Goal: Contribute content: Contribute content

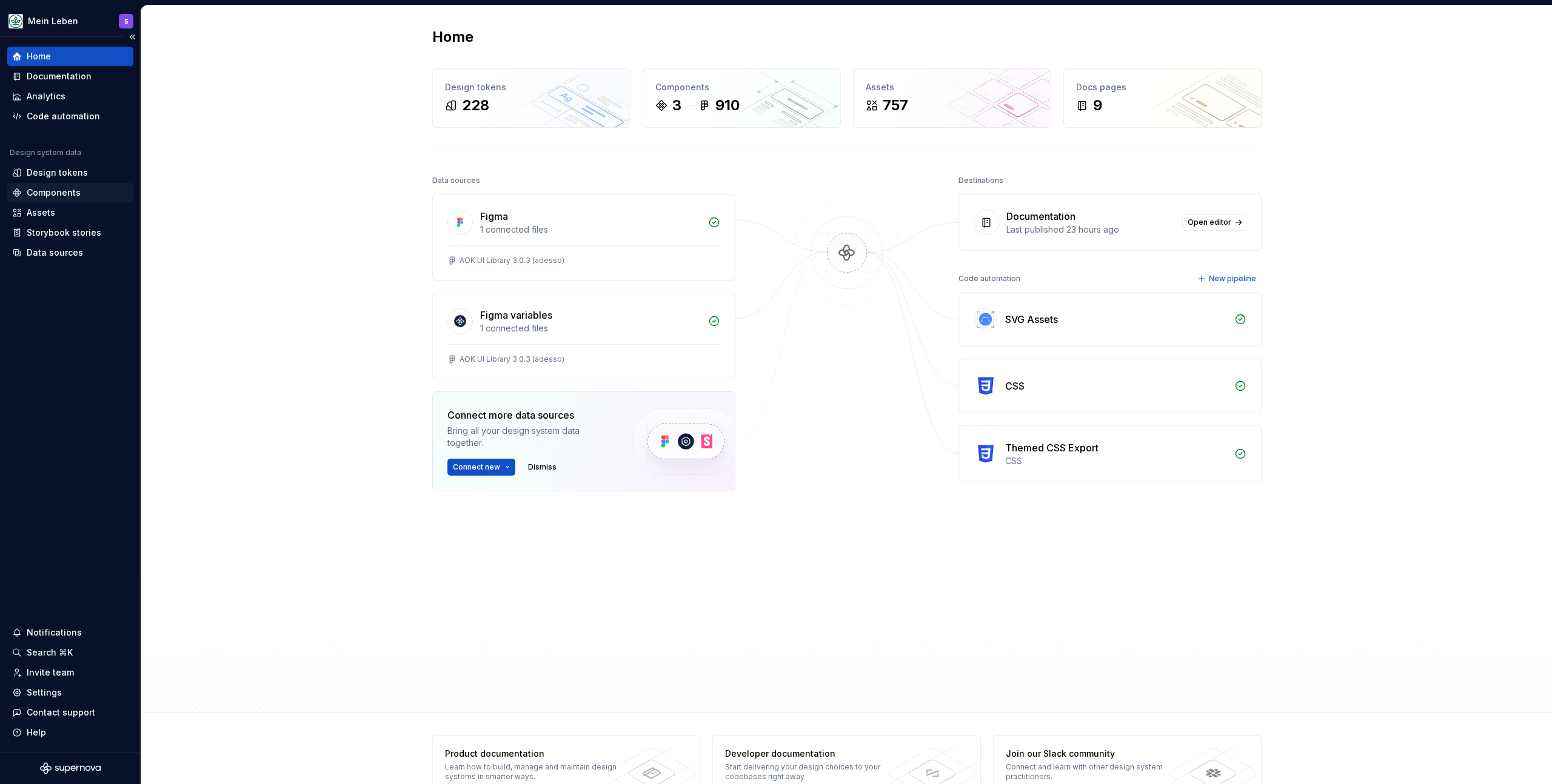
click at [67, 186] on div "Components" at bounding box center [70, 192] width 126 height 19
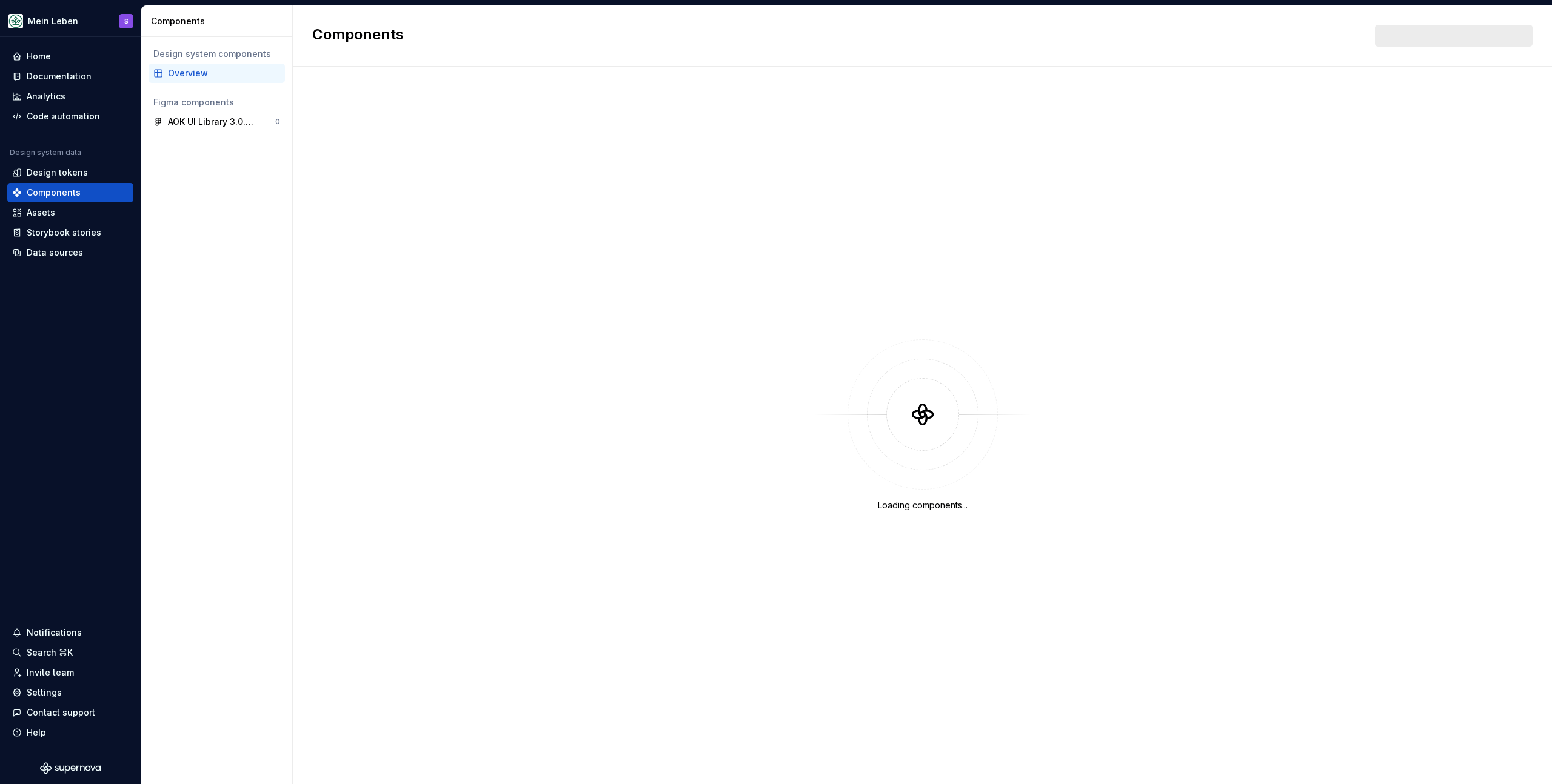
click at [191, 75] on div "Overview" at bounding box center [224, 73] width 112 height 12
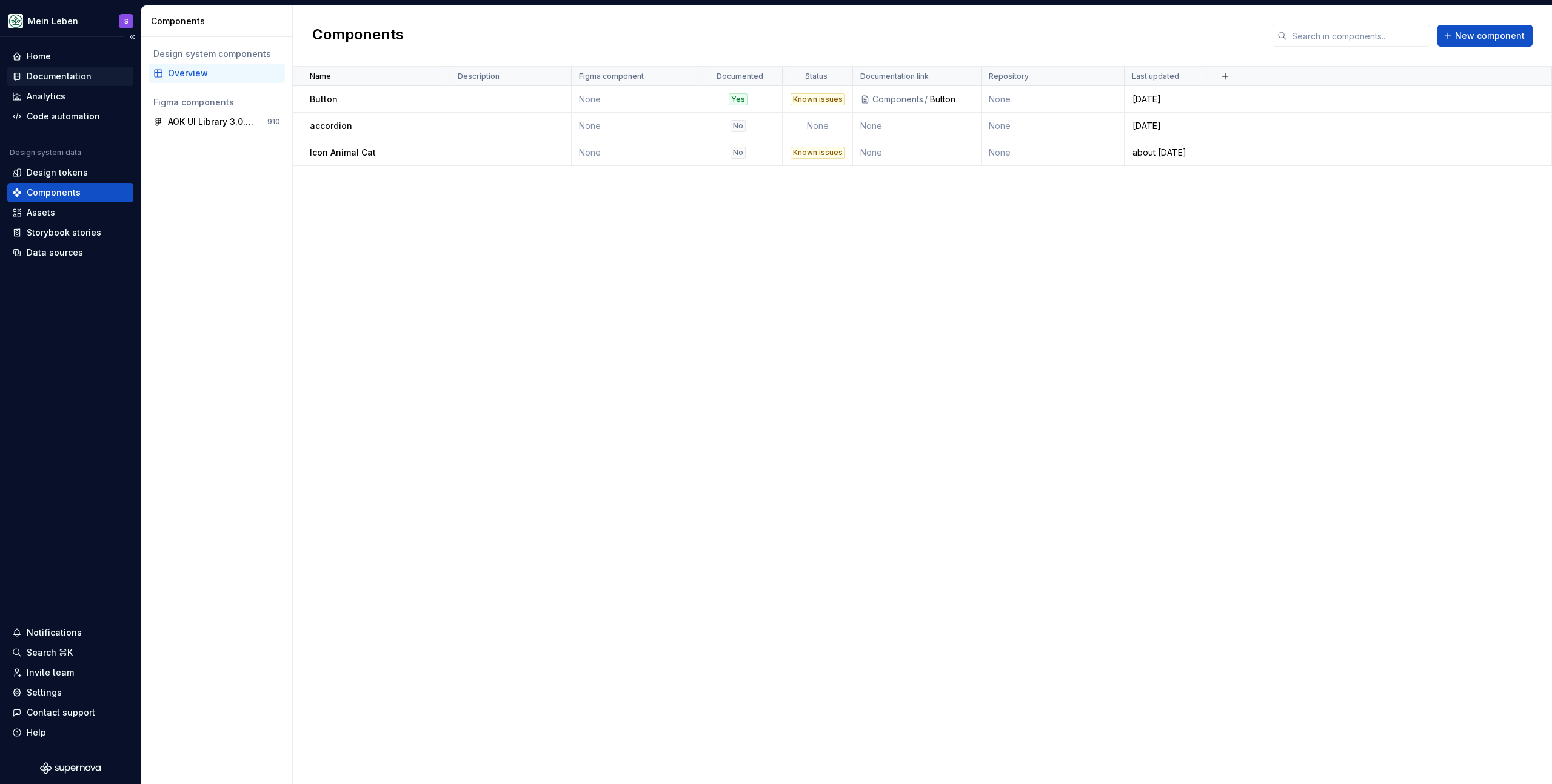
click at [57, 75] on div "Documentation" at bounding box center [58, 76] width 65 height 12
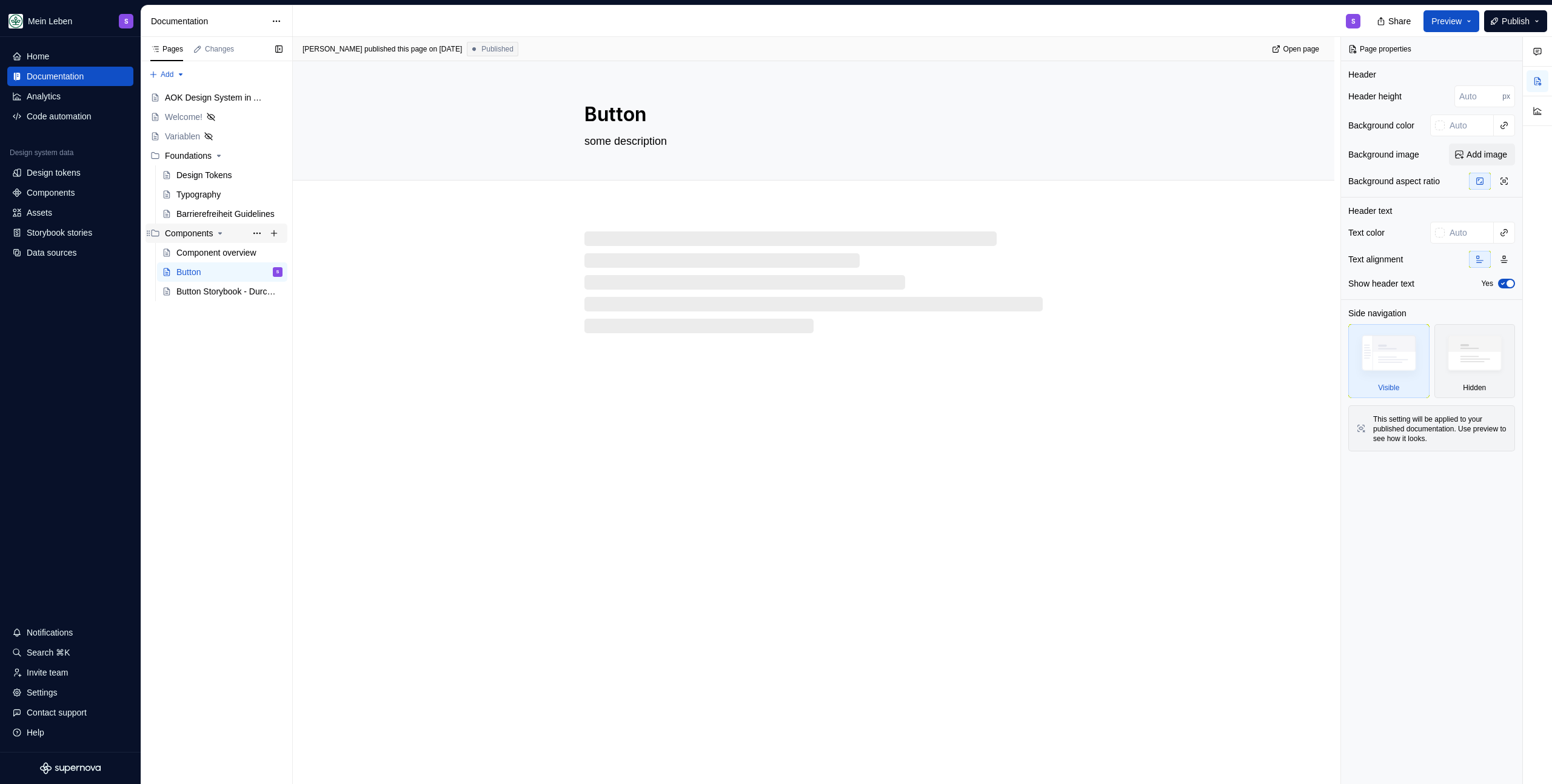
click at [208, 232] on div "Components" at bounding box center [188, 233] width 47 height 12
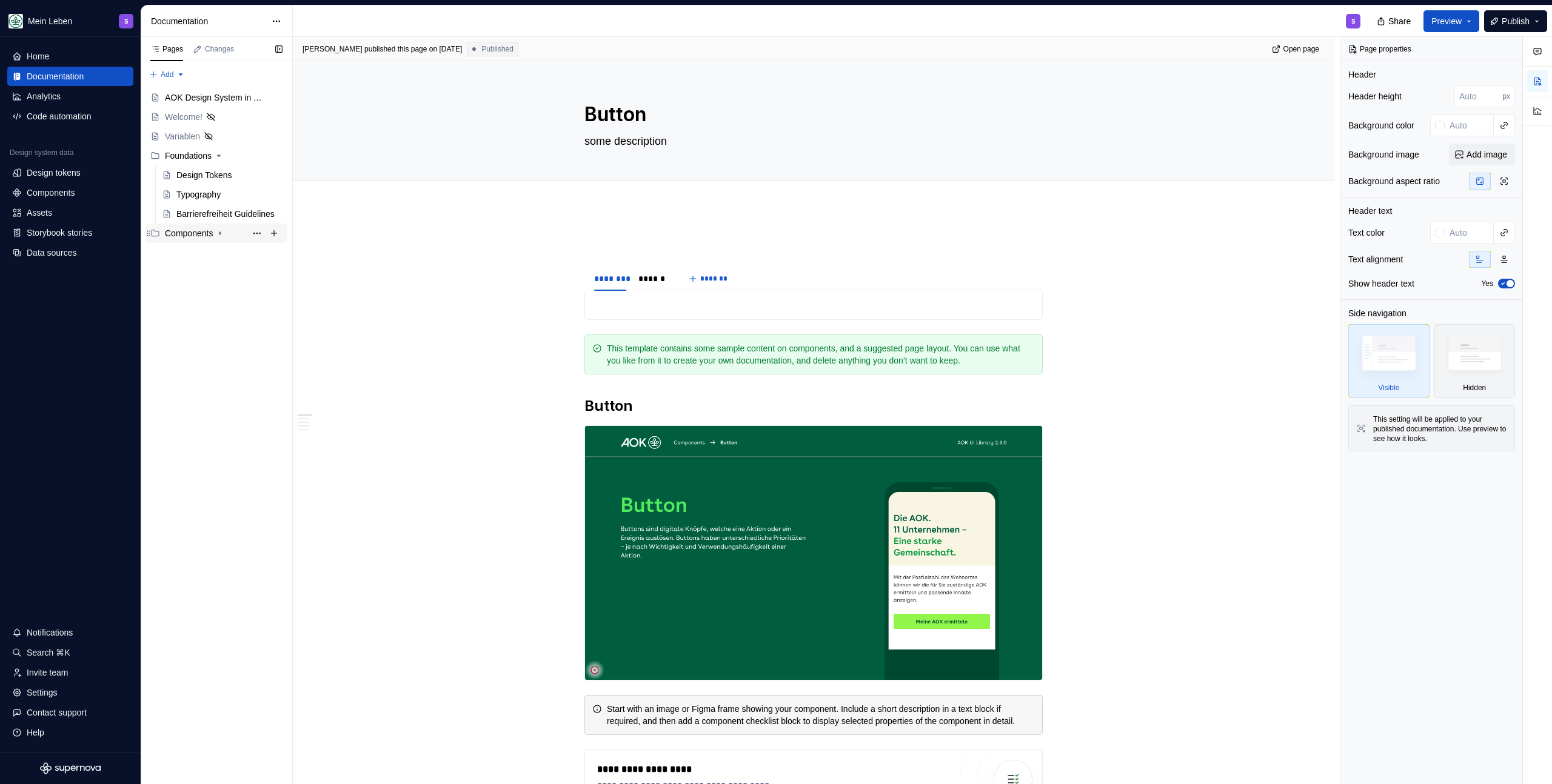
click at [198, 233] on div "Components" at bounding box center [188, 233] width 47 height 12
click at [189, 236] on div "Components" at bounding box center [188, 233] width 47 height 12
click at [193, 247] on div "Component overview" at bounding box center [211, 253] width 70 height 12
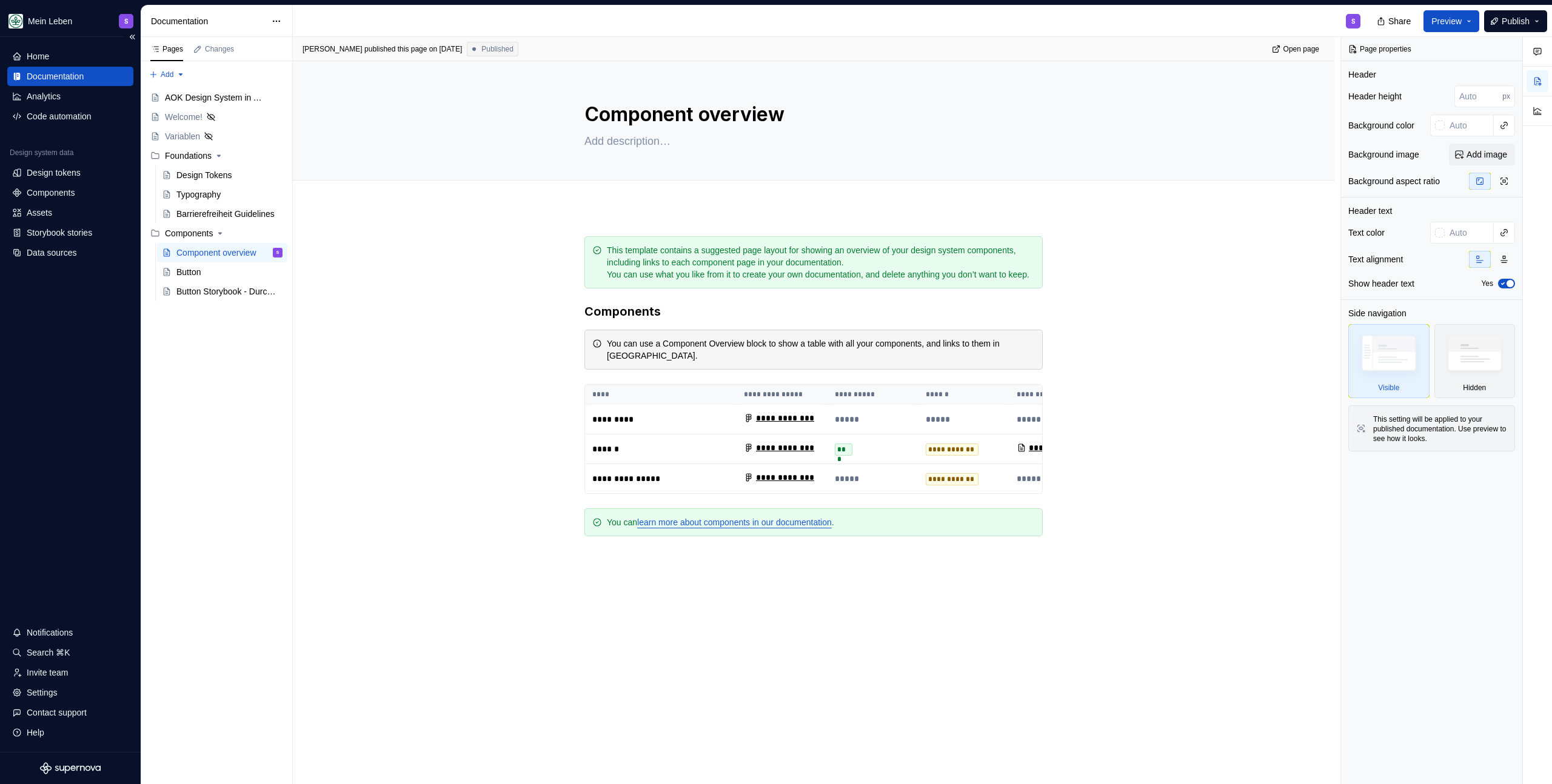
click at [74, 75] on div "Documentation" at bounding box center [54, 76] width 57 height 12
click at [197, 233] on div "Components" at bounding box center [188, 233] width 47 height 12
click at [180, 233] on div "Components" at bounding box center [188, 233] width 47 height 12
click at [252, 235] on button "Page tree" at bounding box center [257, 233] width 17 height 17
type textarea "*"
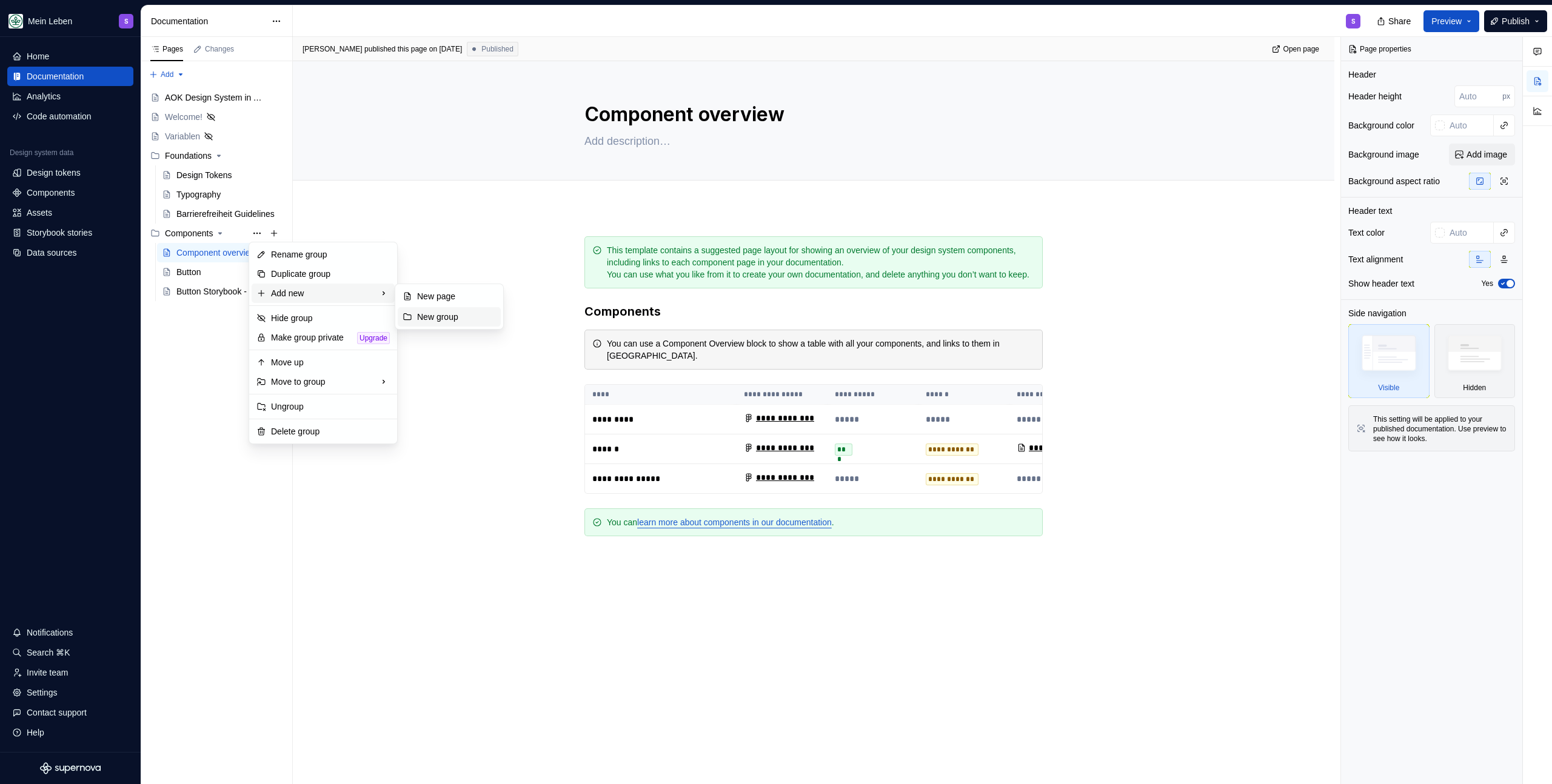
click at [453, 314] on div "New group" at bounding box center [456, 317] width 79 height 12
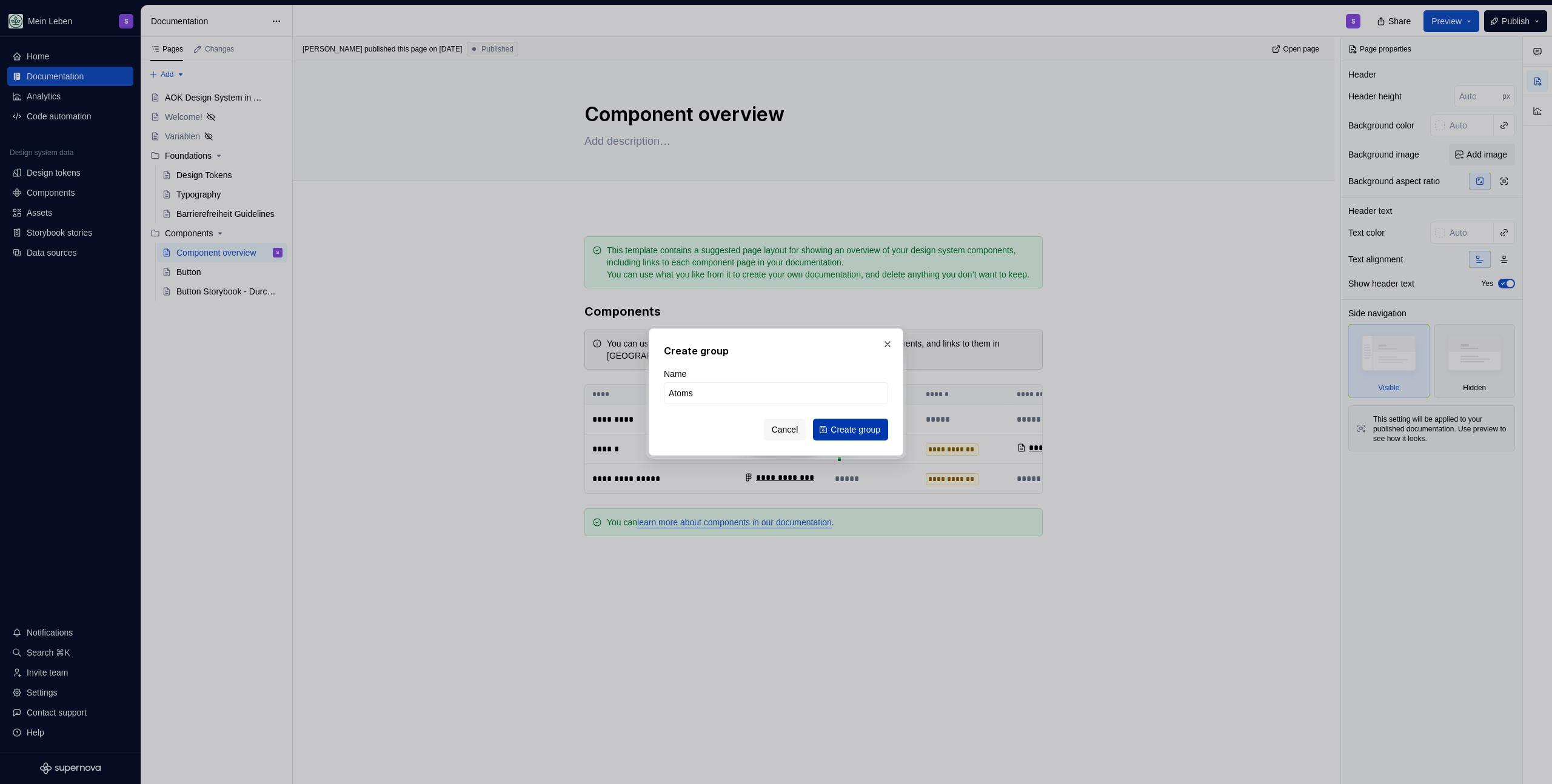
type input "Atoms"
click at [859, 438] on button "Create group" at bounding box center [850, 430] width 75 height 22
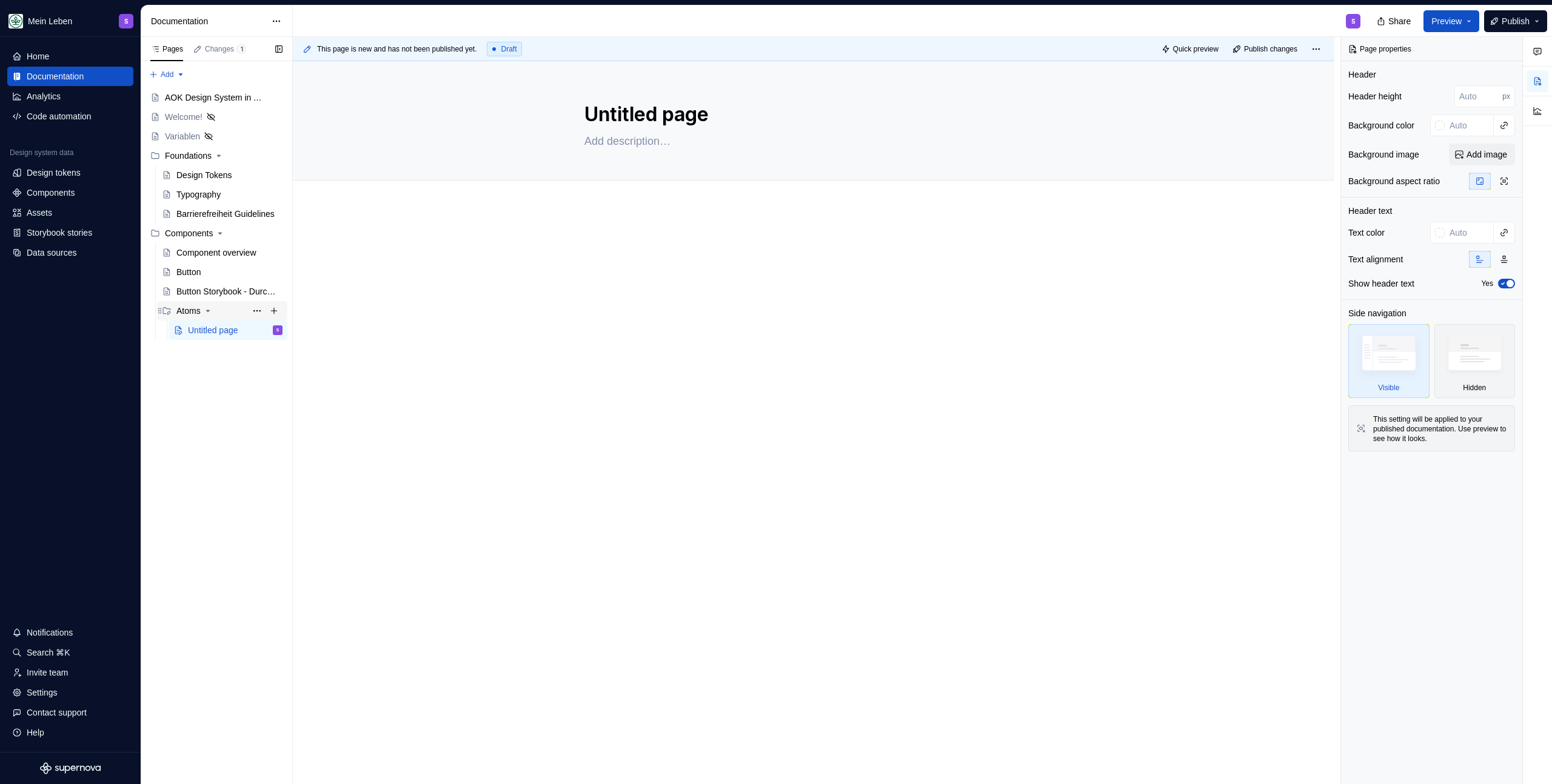
click at [186, 309] on div "Atoms" at bounding box center [188, 311] width 25 height 12
click at [197, 305] on div "Atoms" at bounding box center [188, 311] width 25 height 12
click at [205, 326] on div "Untitled page" at bounding box center [213, 331] width 50 height 12
click at [648, 112] on textarea "Untitled page" at bounding box center [810, 114] width 459 height 29
type textarea "*"
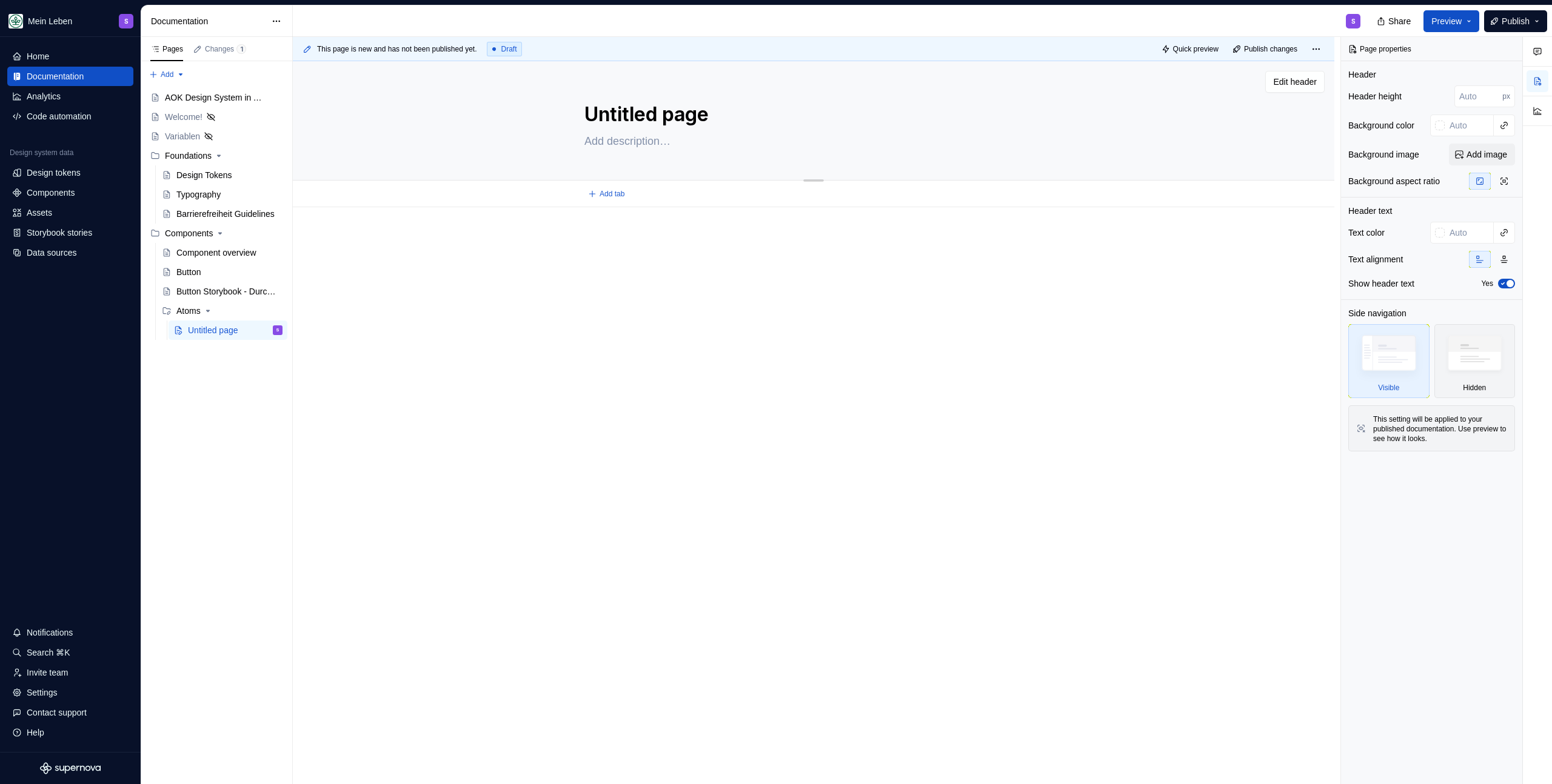
type textarea "A"
type textarea "*"
type textarea "At"
type textarea "*"
type textarea "Ato"
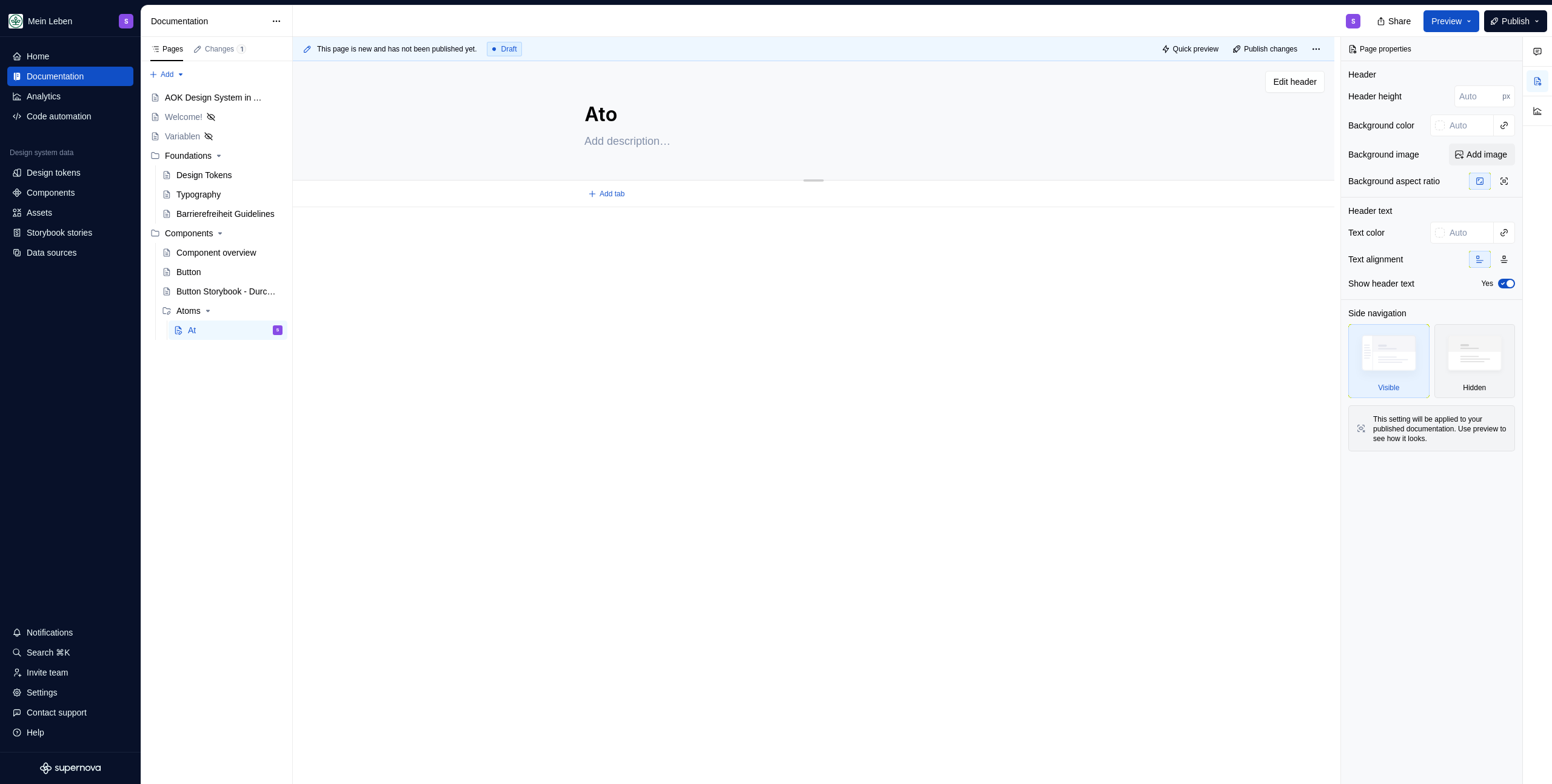
type textarea "*"
type textarea "Atom"
type textarea "*"
type textarea "Atom"
type textarea "*"
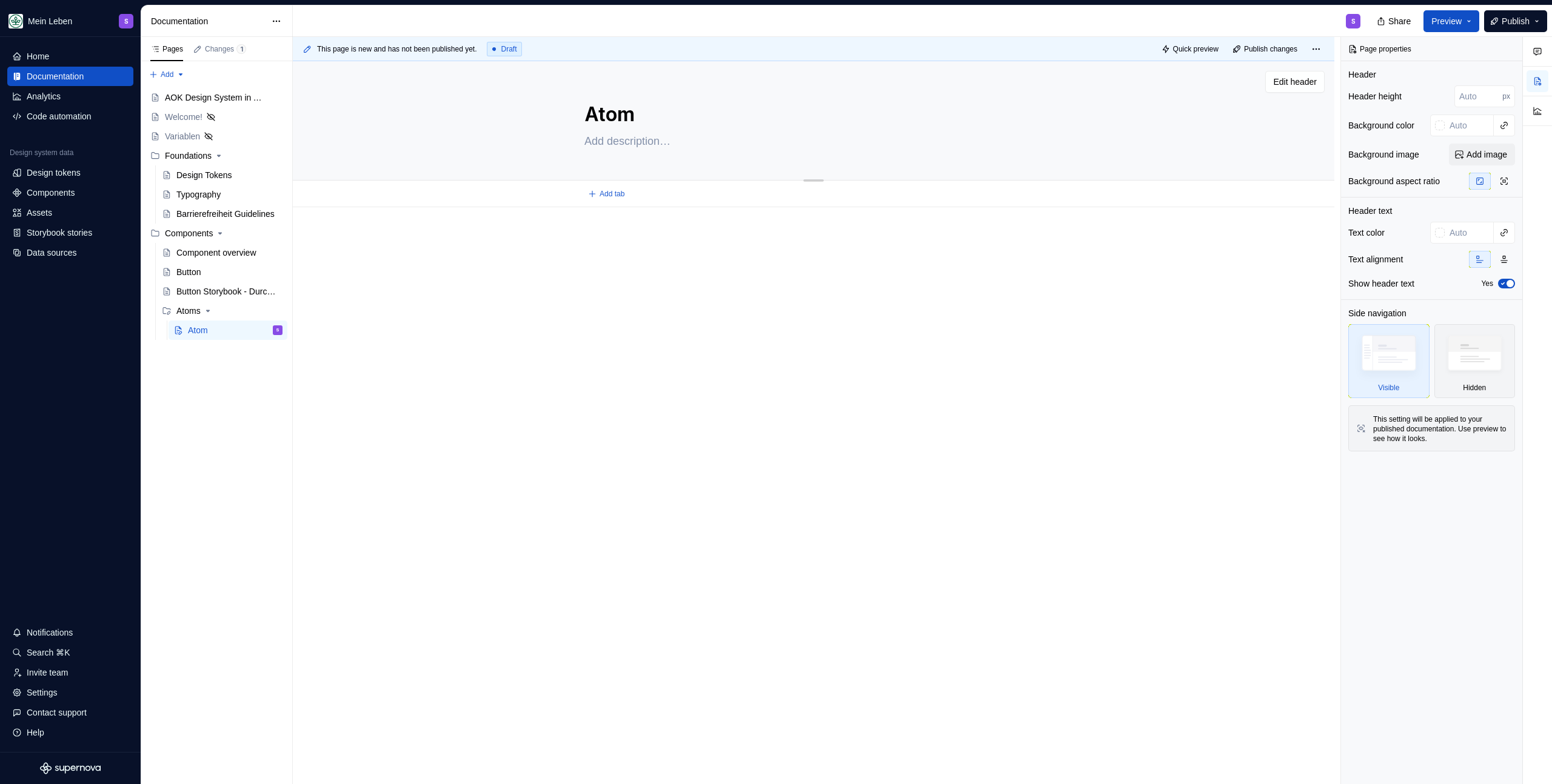
type textarea "Atom 1"
type textarea "*"
type textarea "Atom 1"
click at [634, 391] on div "This page is new and has not been published yet. Draft Quick preview Publish ch…" at bounding box center [816, 411] width 1048 height 748
click at [218, 448] on div "Pages Changes 1 Add Accessibility guide for tree Page tree. Navigate the tree w…" at bounding box center [216, 411] width 152 height 748
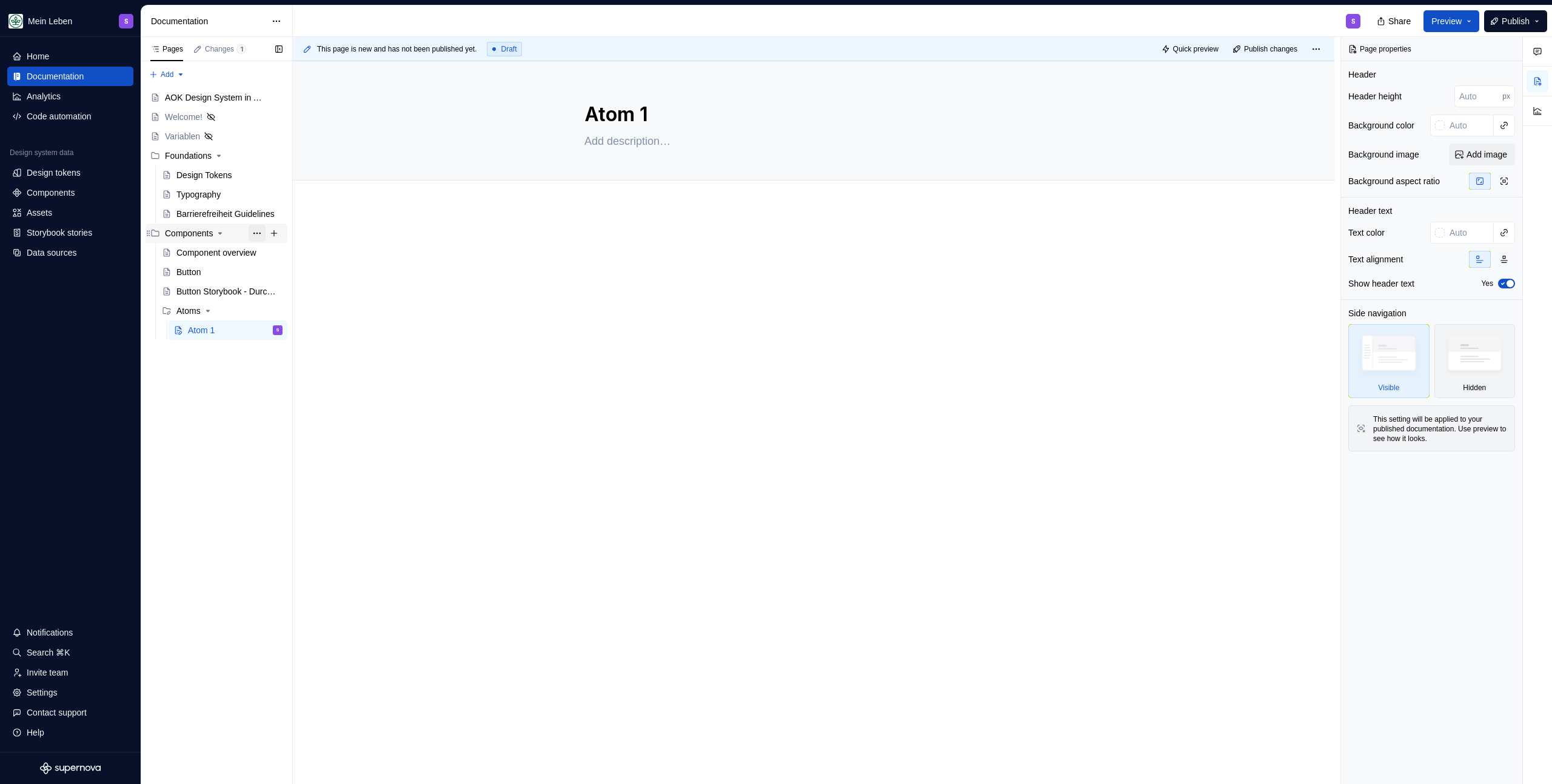
click at [259, 233] on button "Page tree" at bounding box center [257, 233] width 17 height 17
click at [192, 312] on div "Pages Changes 1 Add Accessibility guide for tree Page tree. Navigate the tree w…" at bounding box center [216, 411] width 152 height 748
click at [252, 309] on button "Page tree" at bounding box center [257, 311] width 17 height 17
click at [296, 348] on div "Duplicate group" at bounding box center [331, 352] width 119 height 12
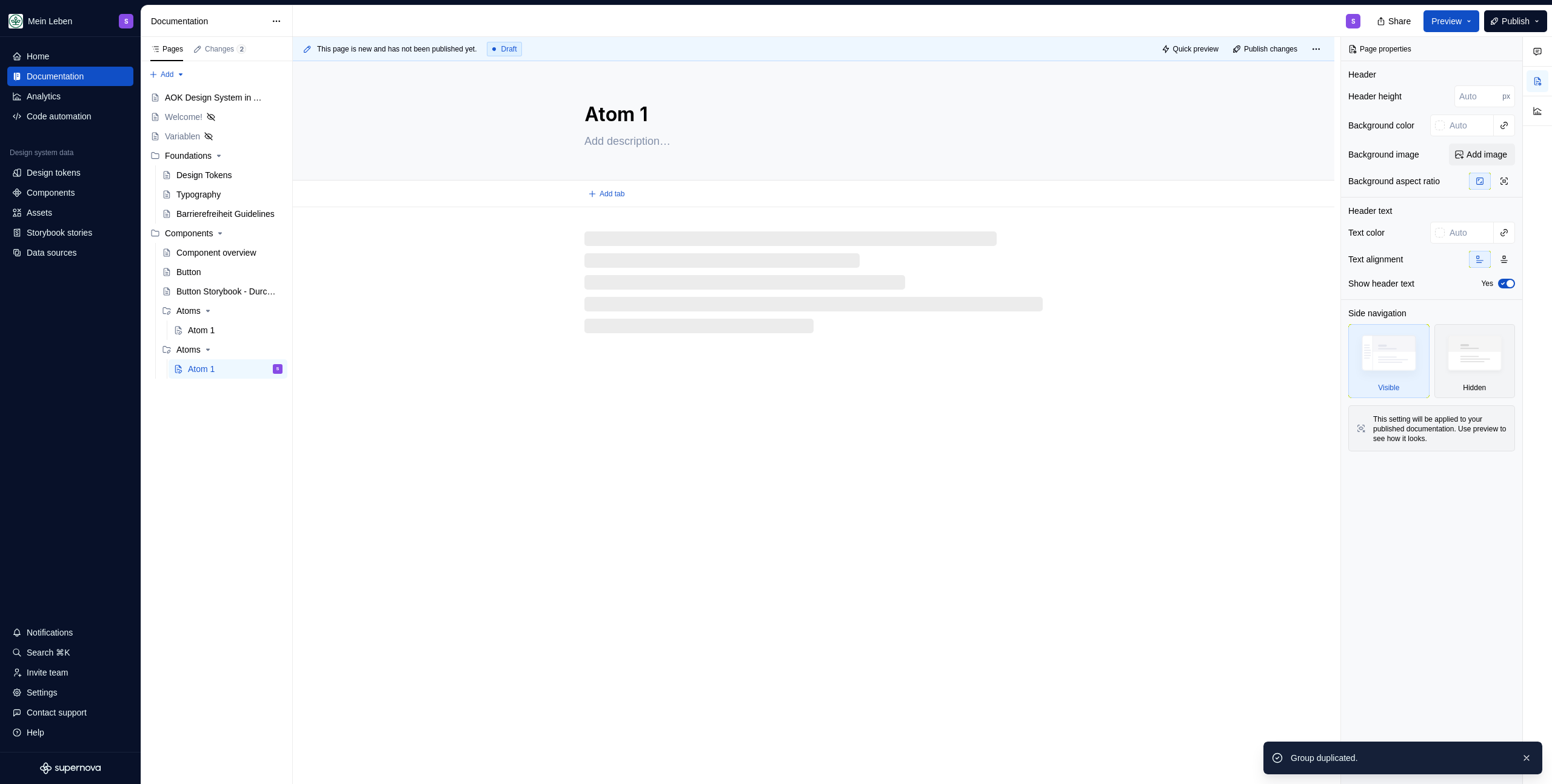
click at [594, 122] on textarea "Atom 1" at bounding box center [810, 114] width 459 height 29
type textarea "*"
type textarea "M 1"
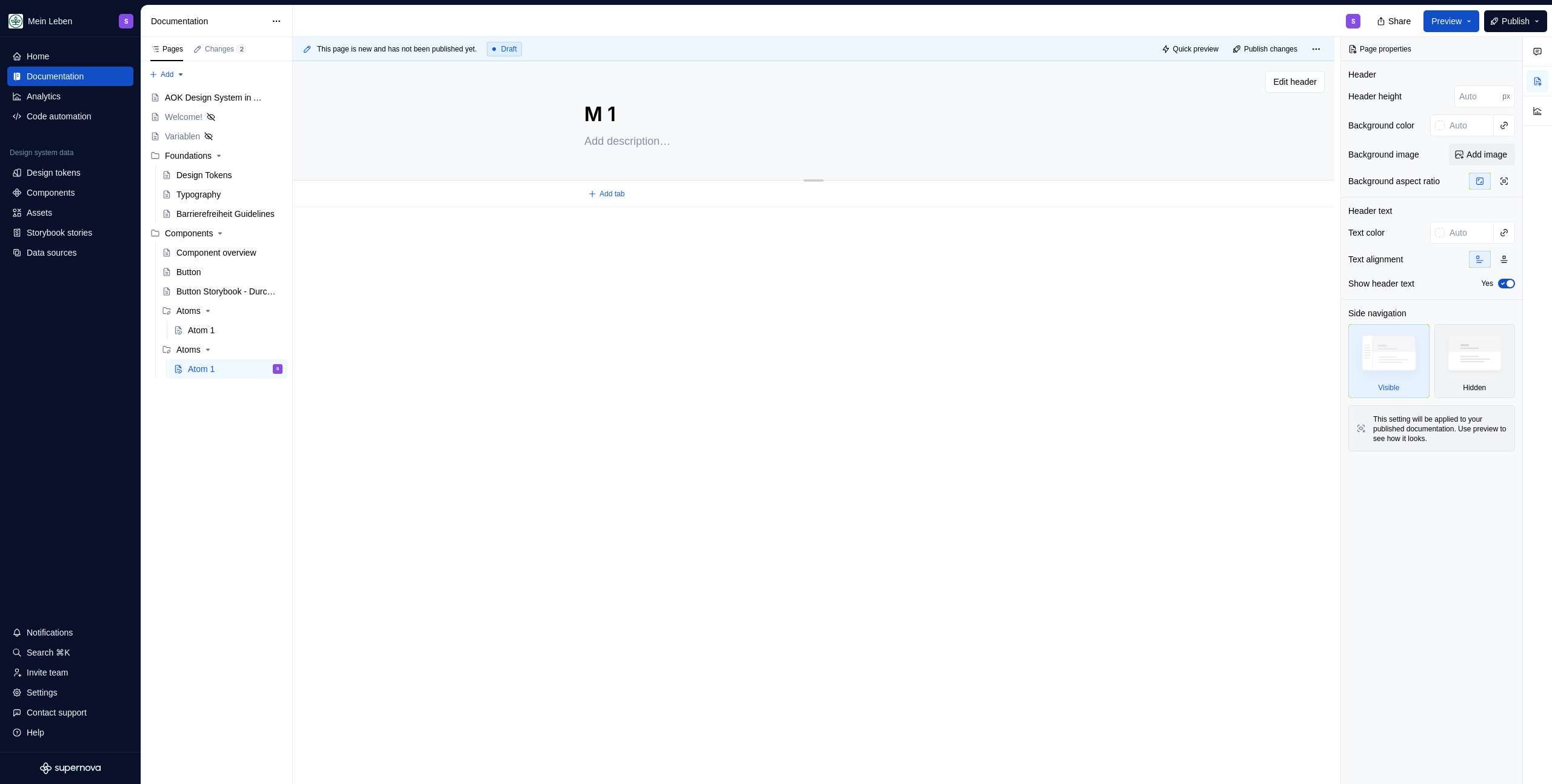
type textarea "*"
type textarea "Mo 1"
type textarea "*"
type textarea "Mol 1"
type textarea "*"
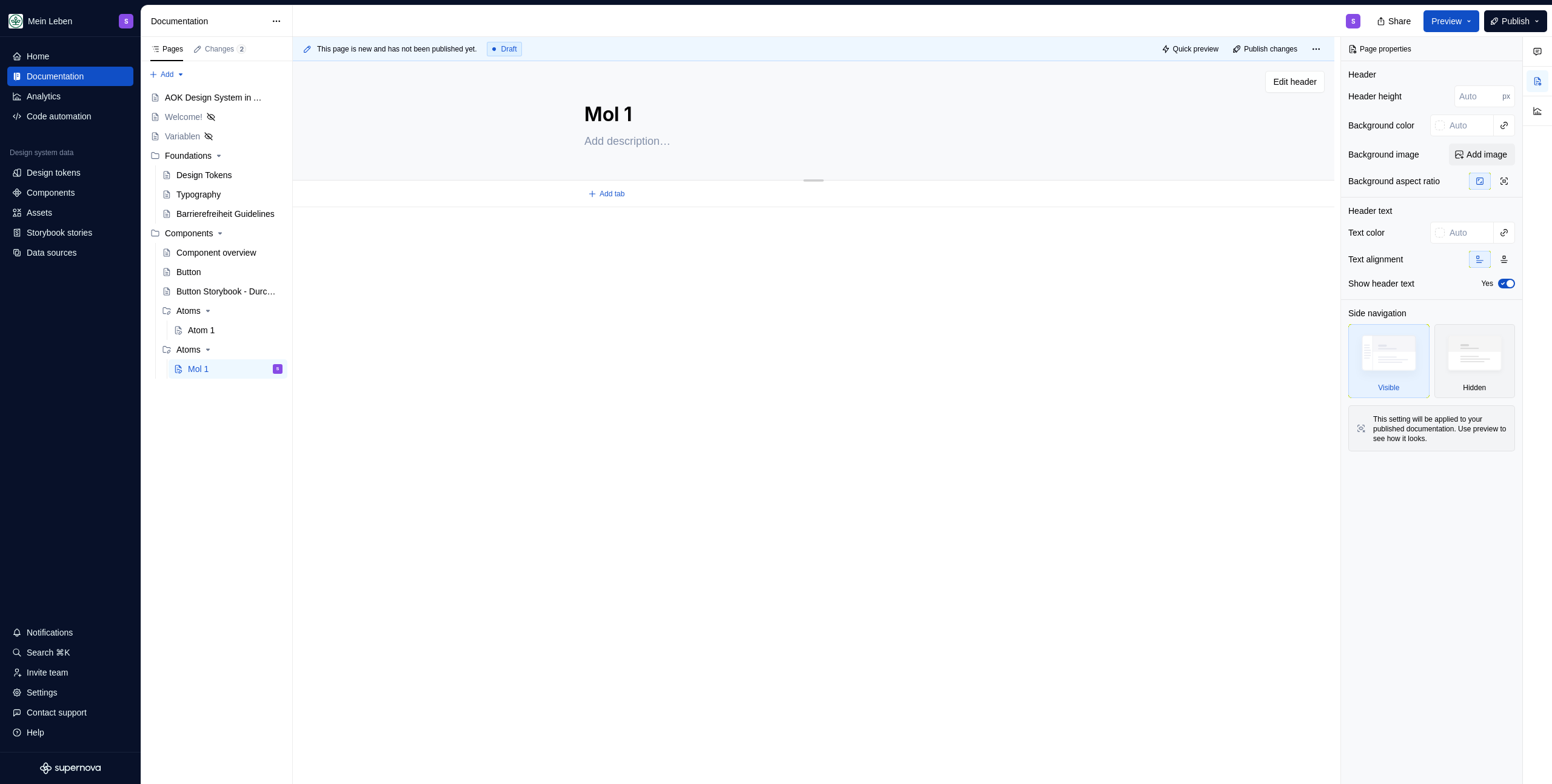
type textarea "Mole 1"
type textarea "*"
type textarea "[PERSON_NAME] 1"
type textarea "*"
type textarea "Molekü 1"
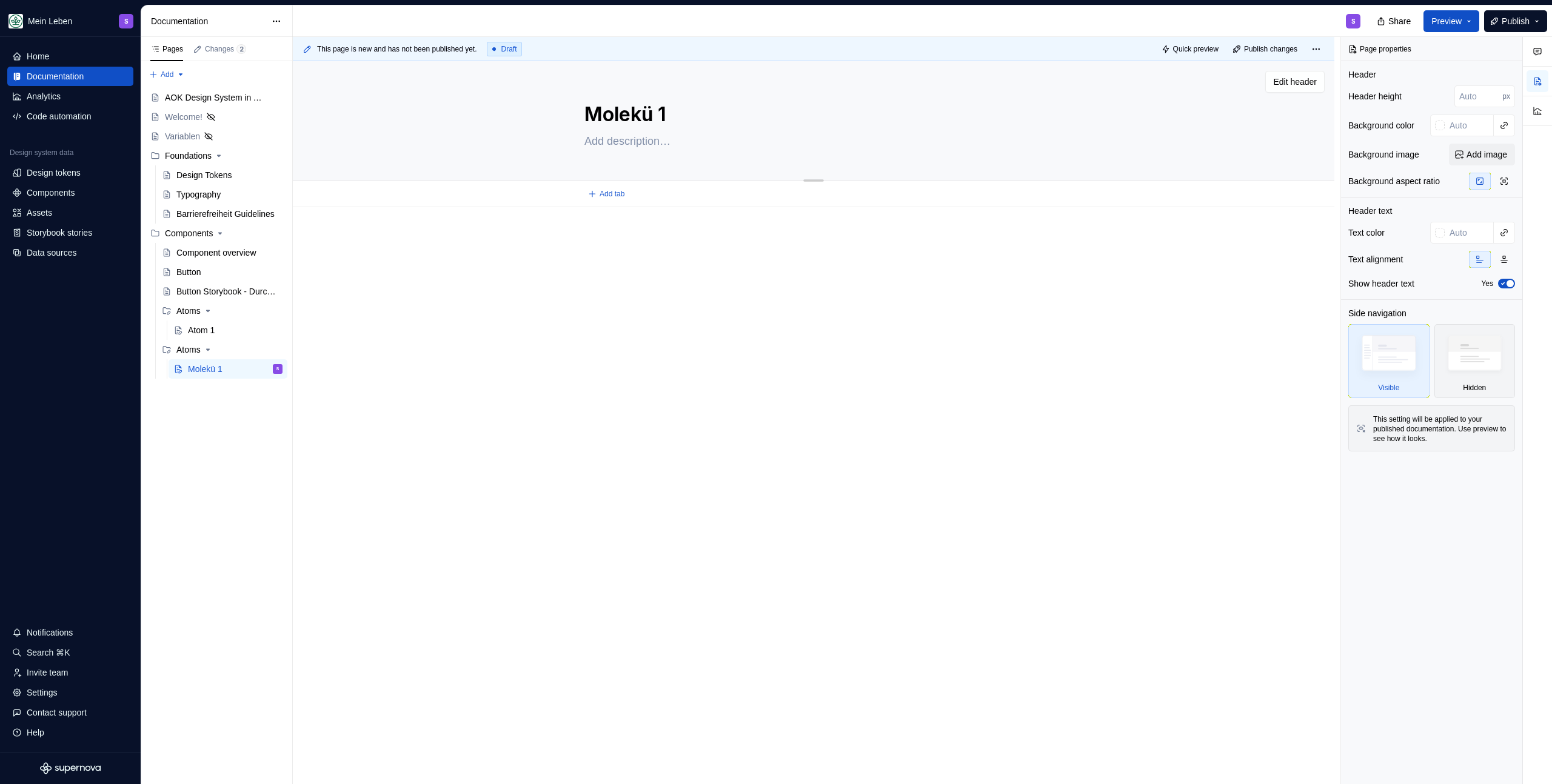
type textarea "*"
type textarea "Molekül 1"
type textarea "*"
type textarea "Molekül 1"
click at [193, 348] on div "Atoms" at bounding box center [188, 349] width 25 height 12
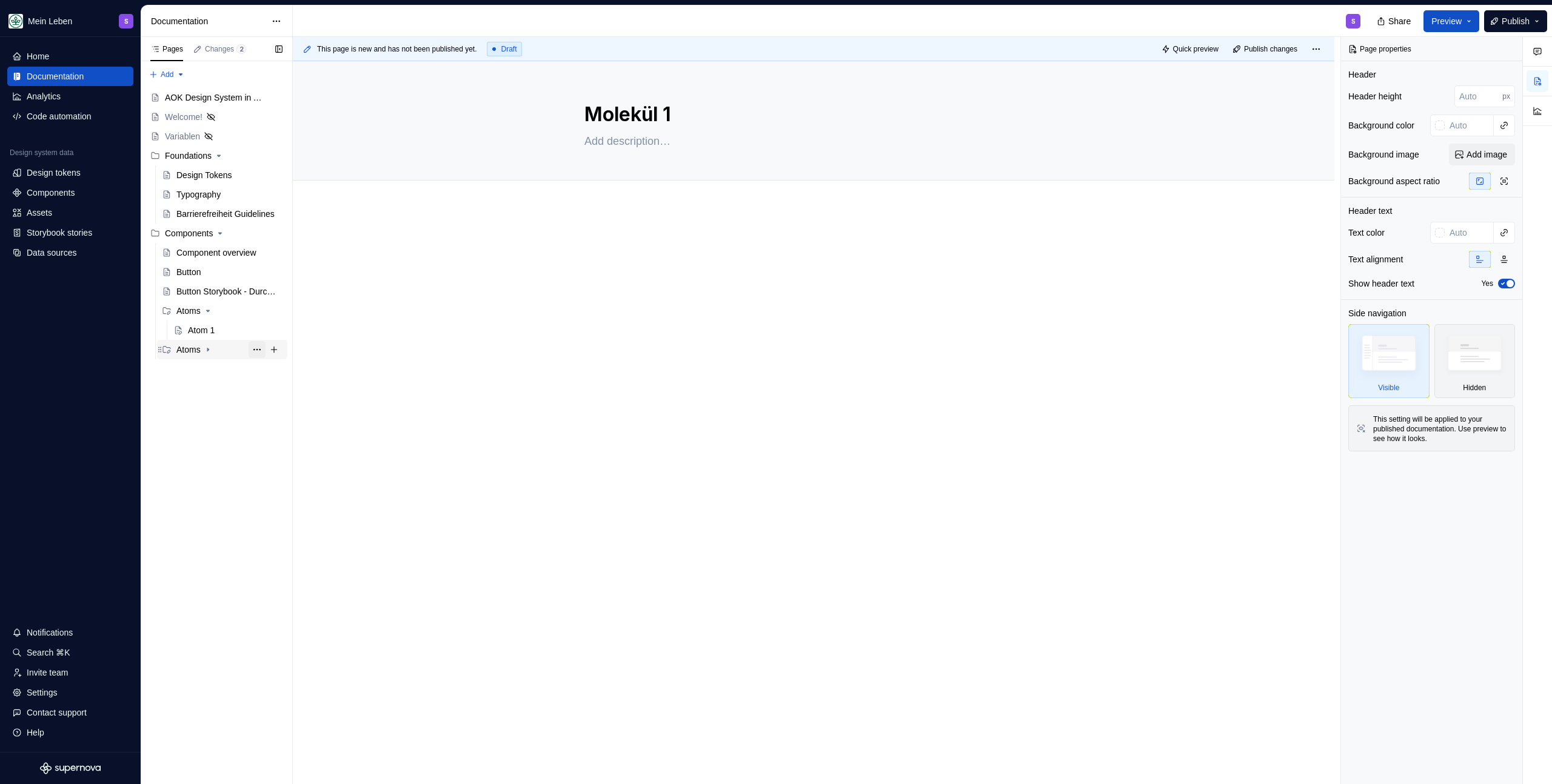
click at [260, 348] on button "Page tree" at bounding box center [257, 350] width 17 height 17
type textarea "*"
click at [304, 369] on div "Rename group" at bounding box center [331, 370] width 119 height 12
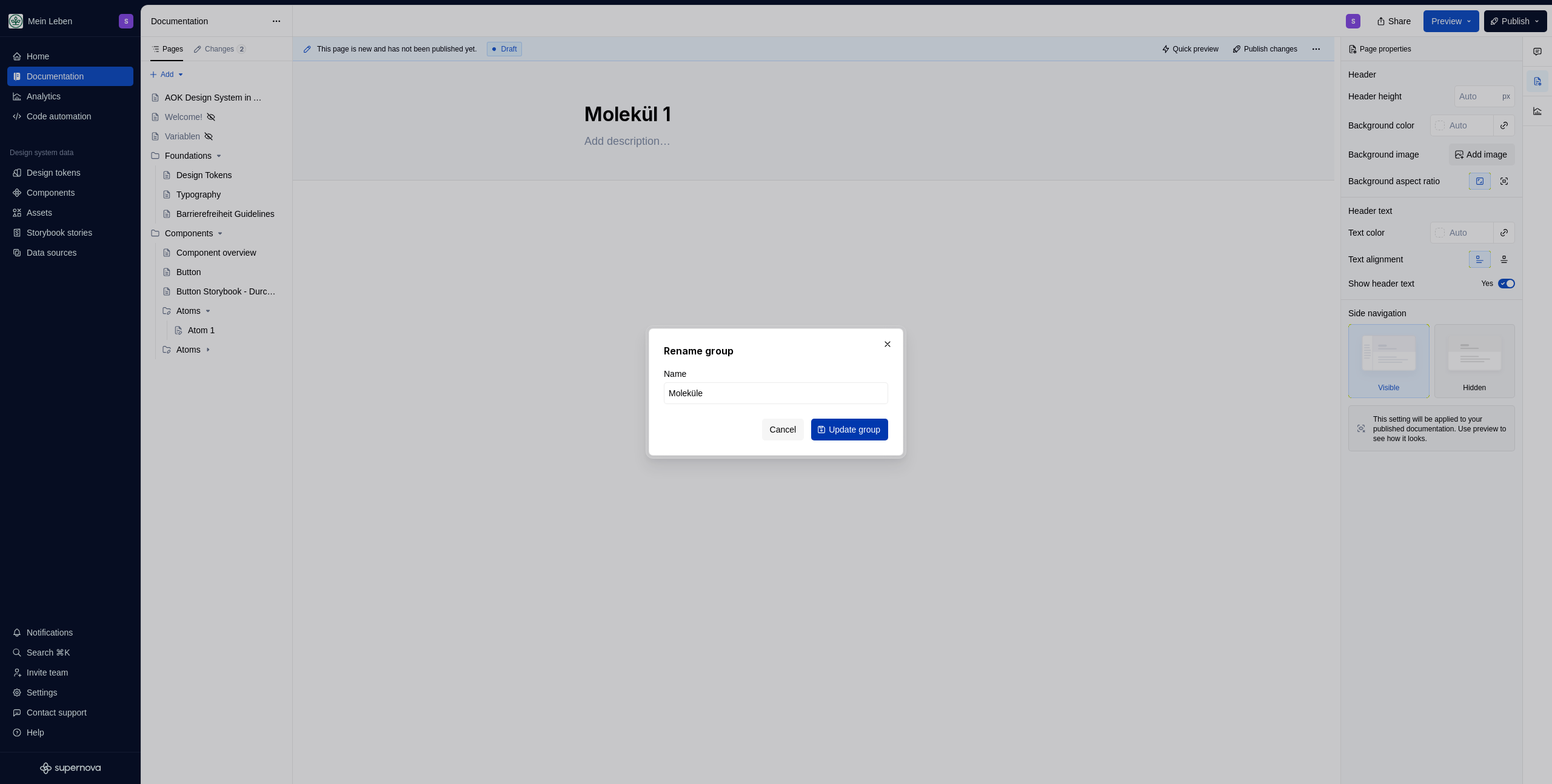
type input "Moleküle"
click at [859, 433] on span "Update group" at bounding box center [854, 430] width 52 height 12
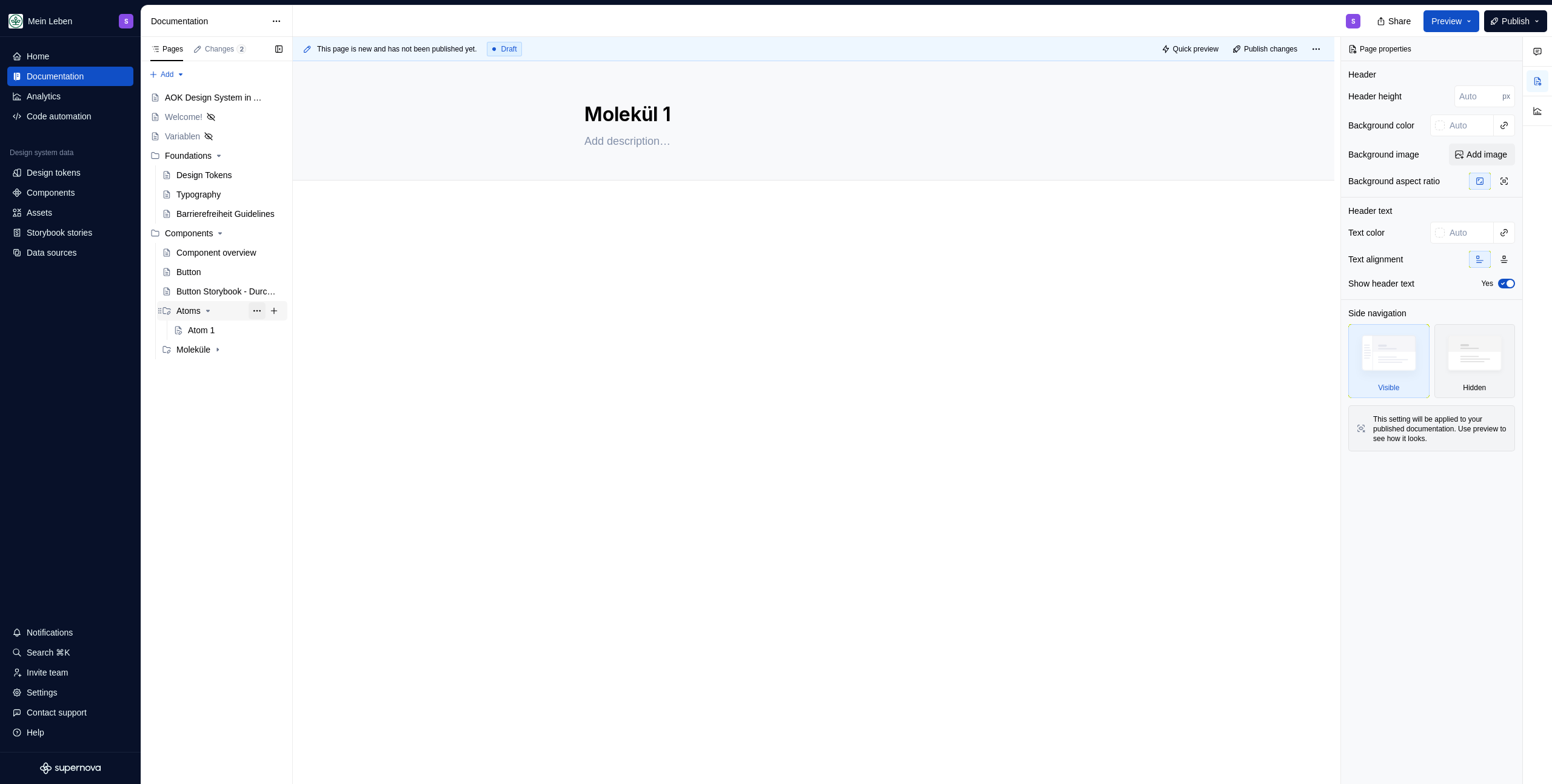
click at [259, 308] on button "Page tree" at bounding box center [257, 311] width 17 height 17
type textarea "*"
click at [336, 333] on div "Rename group" at bounding box center [331, 332] width 119 height 12
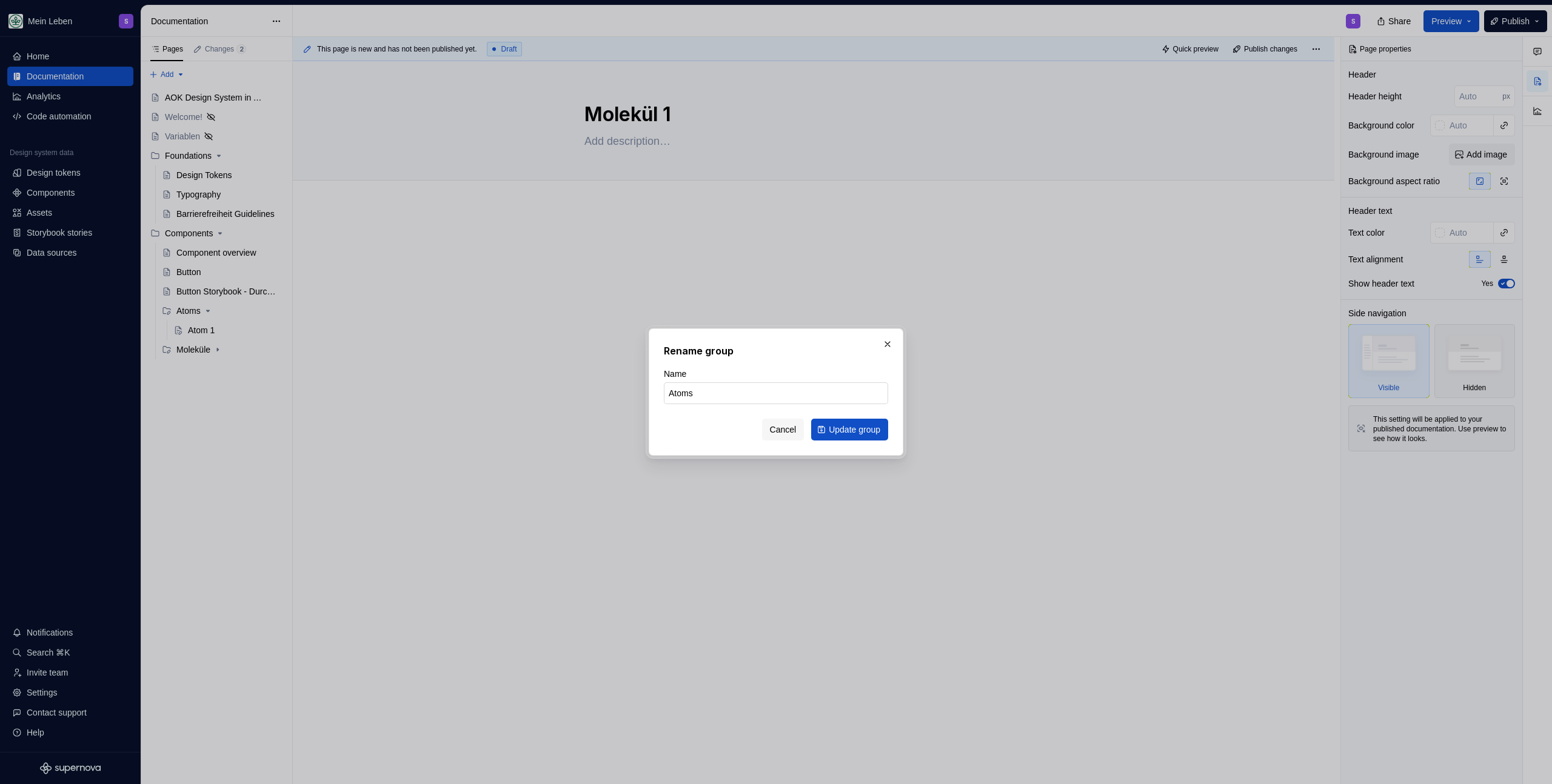
click at [714, 388] on input "Atoms" at bounding box center [776, 393] width 225 height 22
type input "Atome"
click at [868, 437] on button "Update group" at bounding box center [849, 430] width 77 height 22
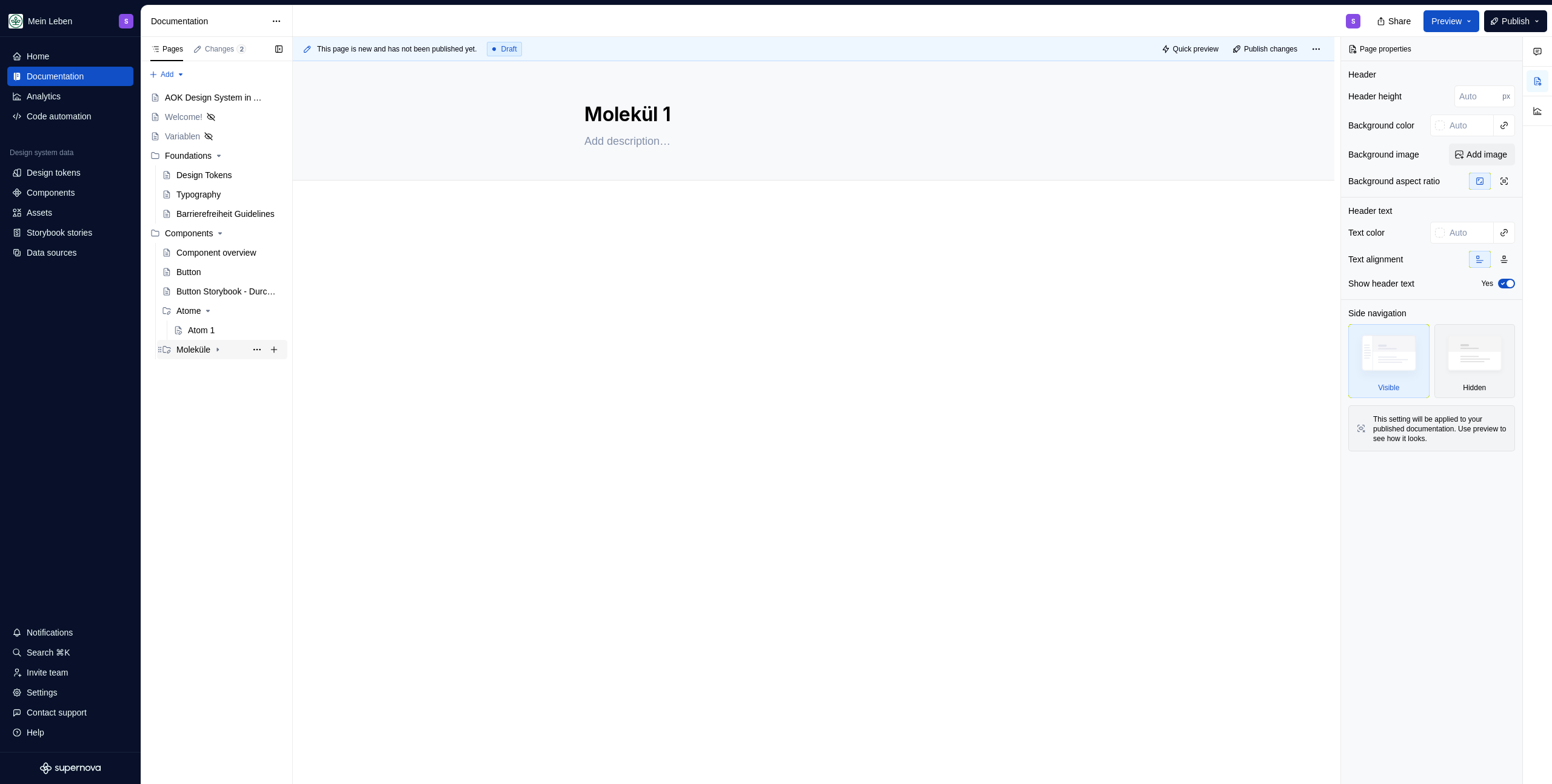
click at [209, 351] on div "Moleküle" at bounding box center [193, 349] width 34 height 12
click at [261, 348] on button "Page tree" at bounding box center [257, 350] width 17 height 17
click at [325, 388] on div "Duplicate group" at bounding box center [331, 390] width 119 height 12
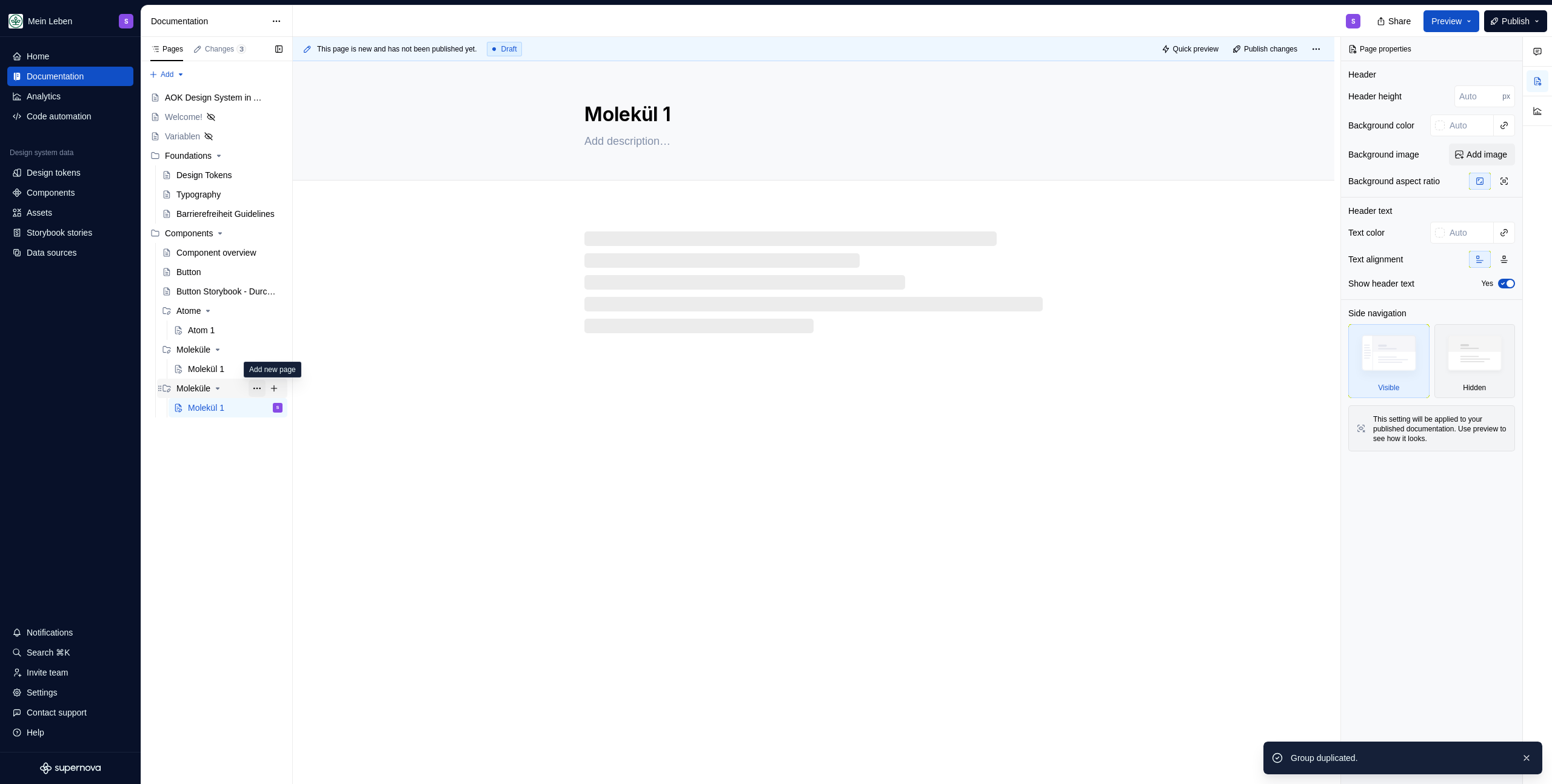
click at [260, 388] on button "Page tree" at bounding box center [257, 388] width 17 height 17
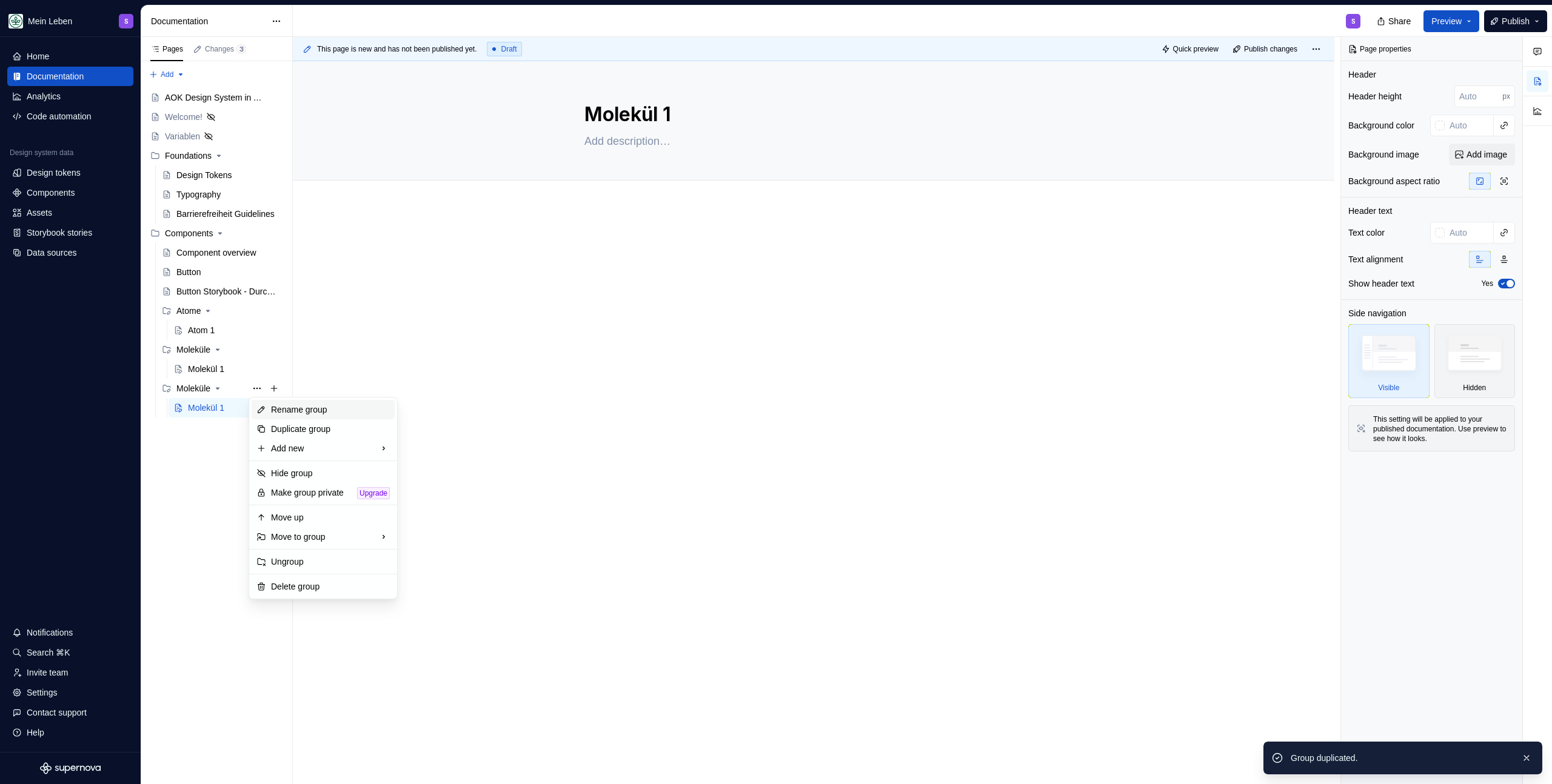
click at [309, 412] on div "Rename group" at bounding box center [331, 409] width 119 height 12
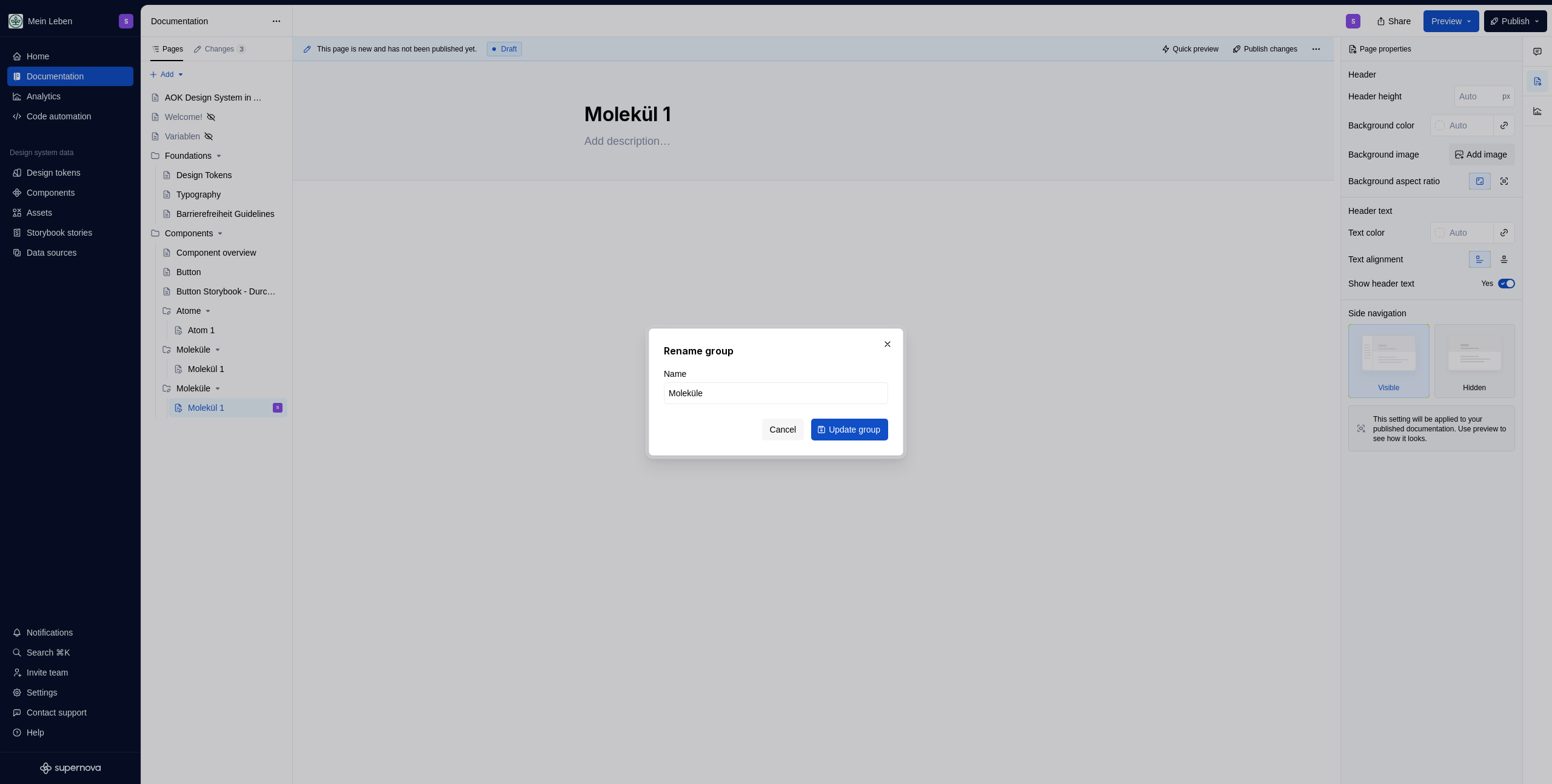
type textarea "*"
type input "Orga"
type textarea "*"
type input "Organismen"
click at [847, 426] on span "Update group" at bounding box center [854, 430] width 52 height 12
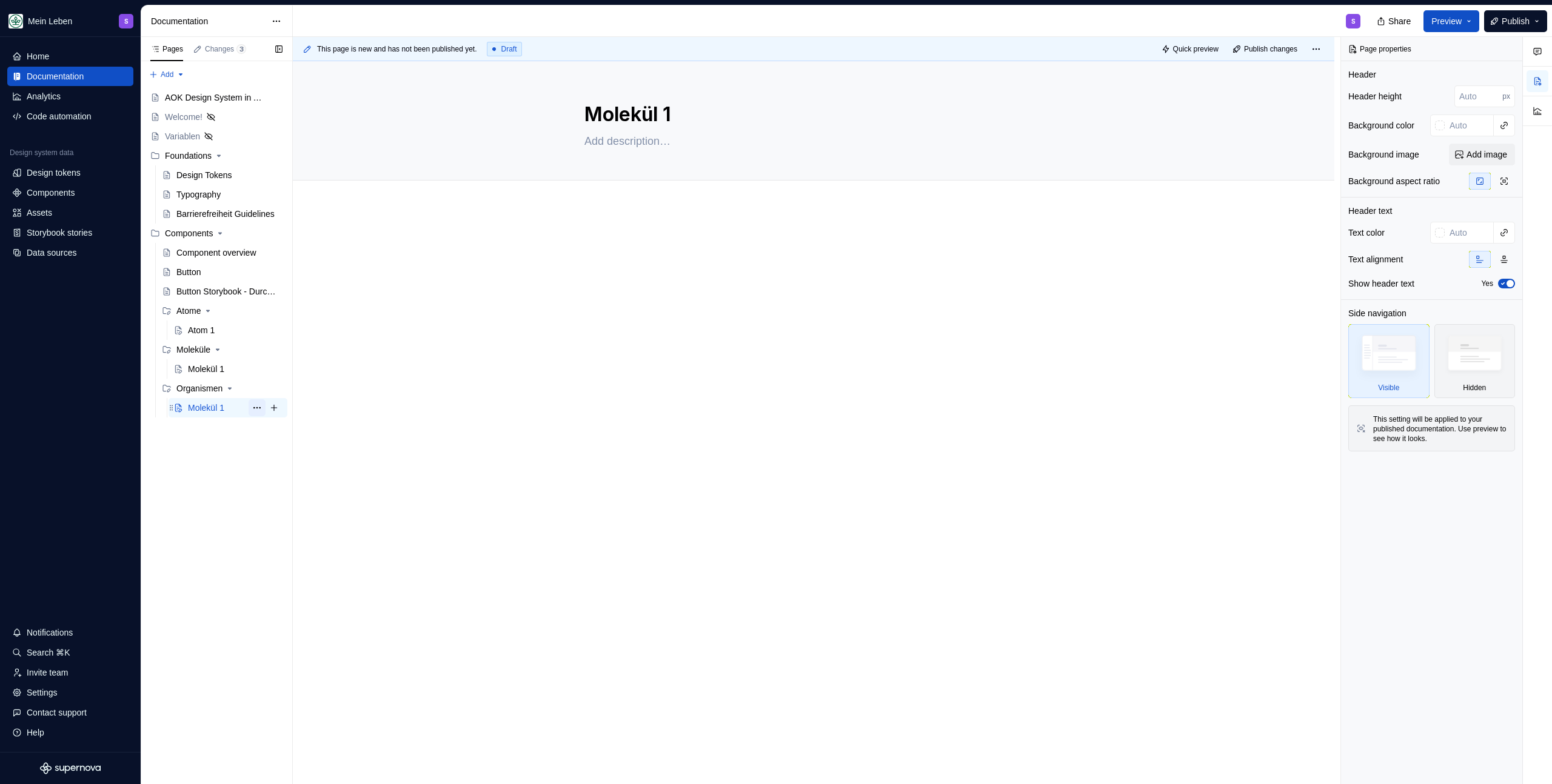
click at [259, 408] on button "Page tree" at bounding box center [257, 408] width 17 height 17
type textarea "*"
click at [319, 426] on div "Rename page" at bounding box center [331, 429] width 119 height 12
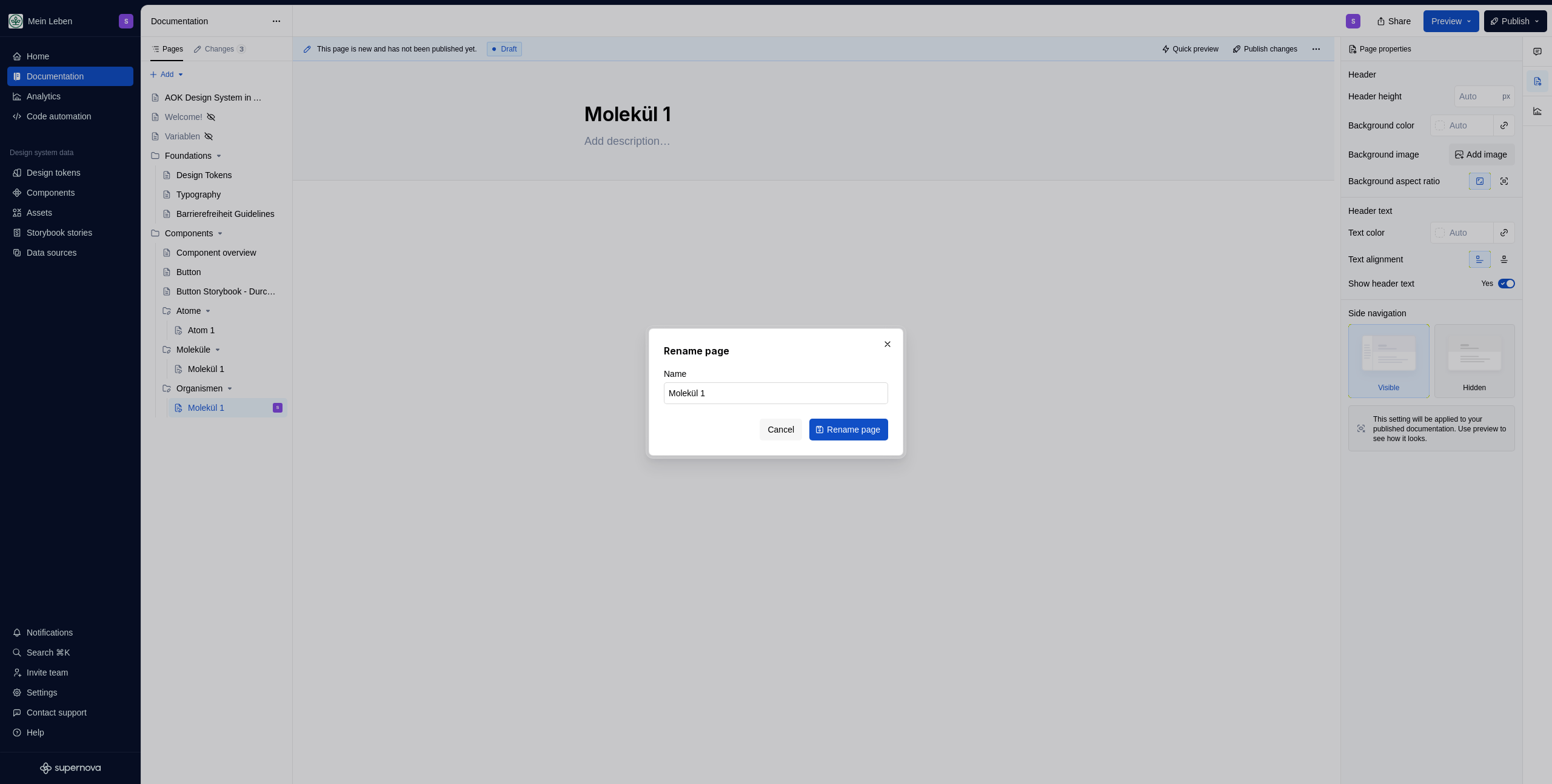
click at [677, 398] on input "Molekül 1" at bounding box center [776, 393] width 225 height 22
type input "Organismus 1"
click at [882, 436] on button "Rename page" at bounding box center [848, 430] width 79 height 22
type textarea "*"
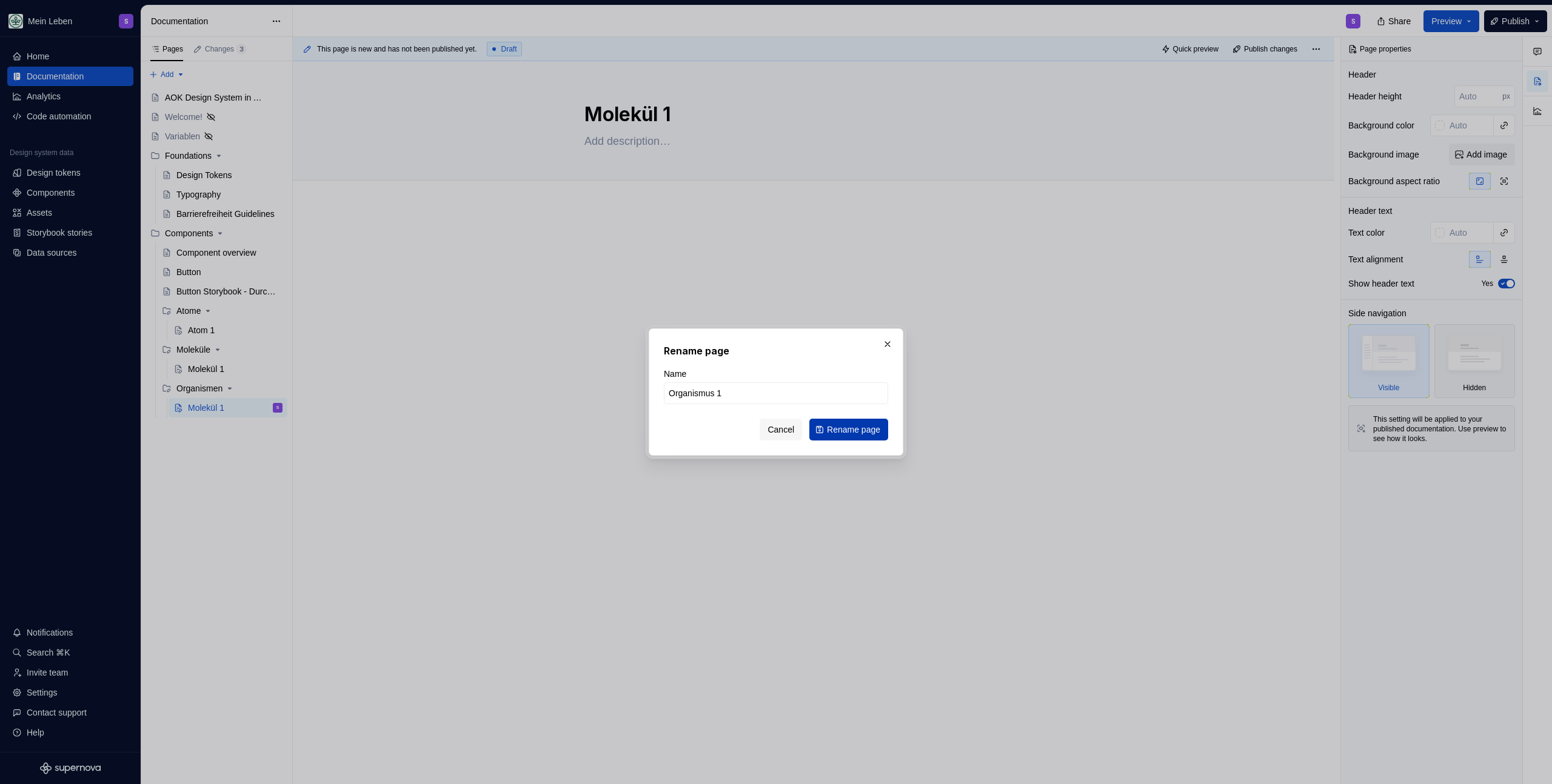
type textarea "Organismus 1"
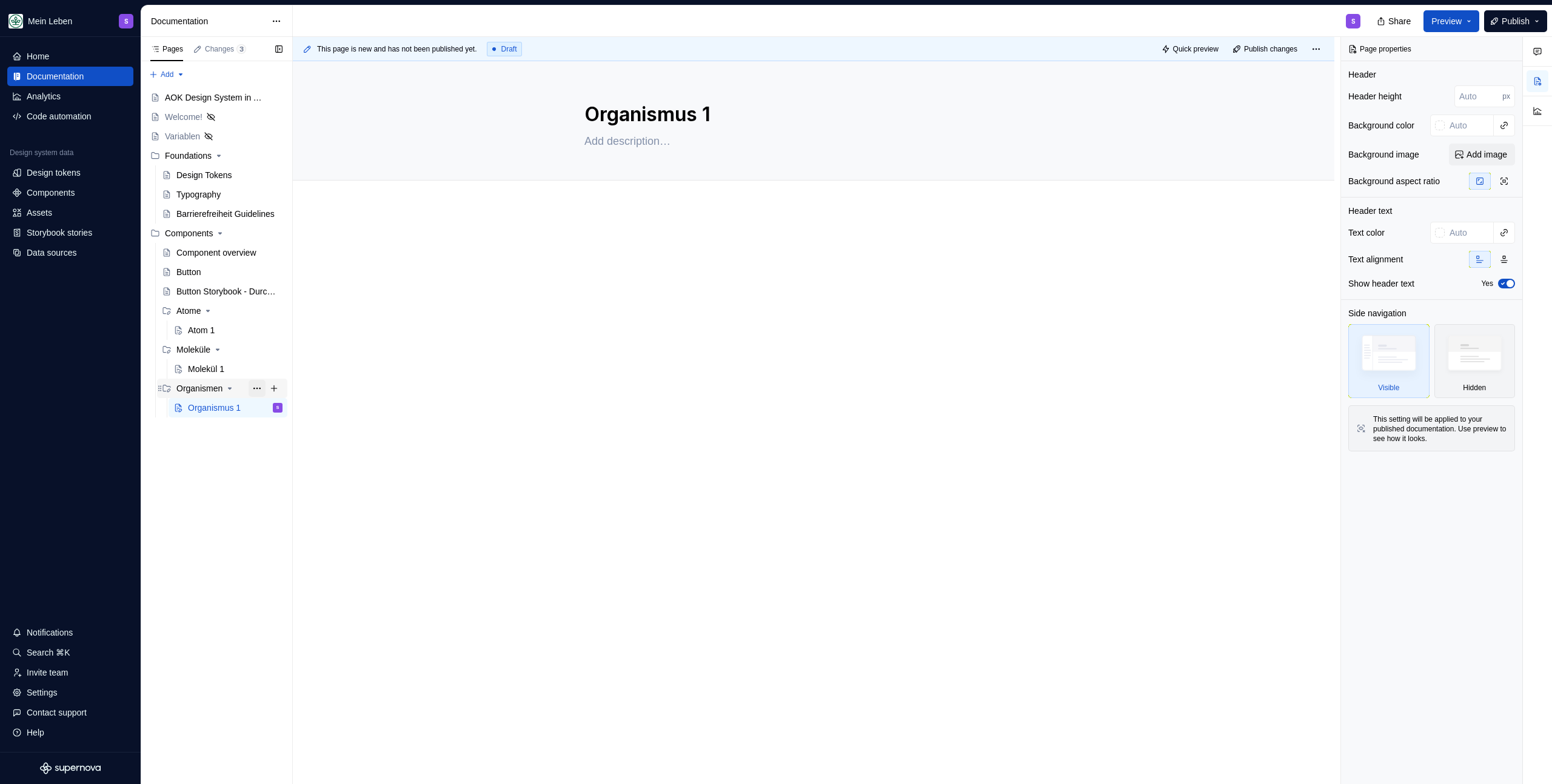
click at [253, 391] on button "Page tree" at bounding box center [257, 388] width 17 height 17
click at [333, 429] on div "Duplicate group" at bounding box center [331, 429] width 119 height 12
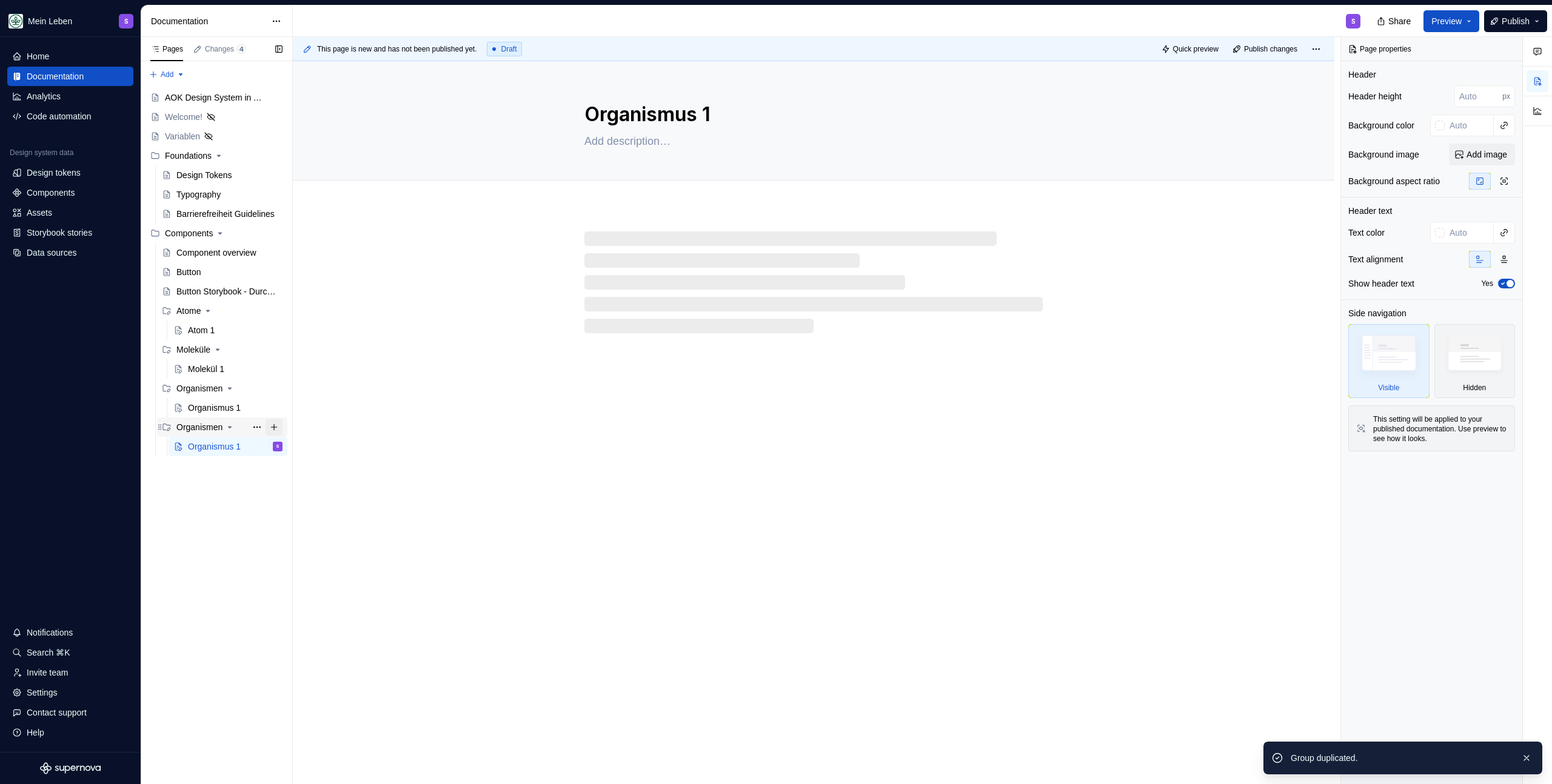
click at [265, 426] on button "Page tree" at bounding box center [274, 427] width 17 height 17
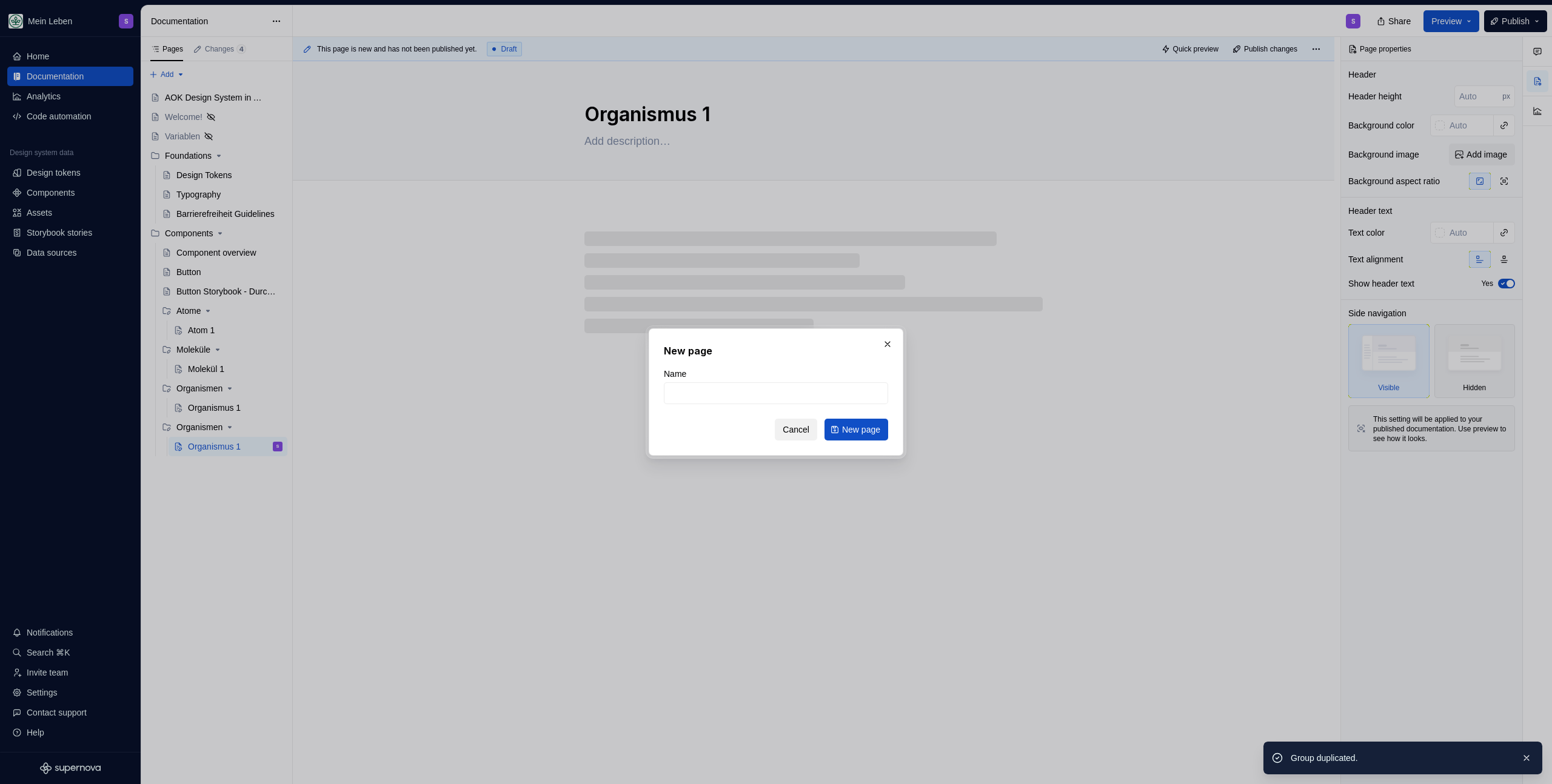
click at [799, 439] on button "Cancel" at bounding box center [796, 430] width 42 height 22
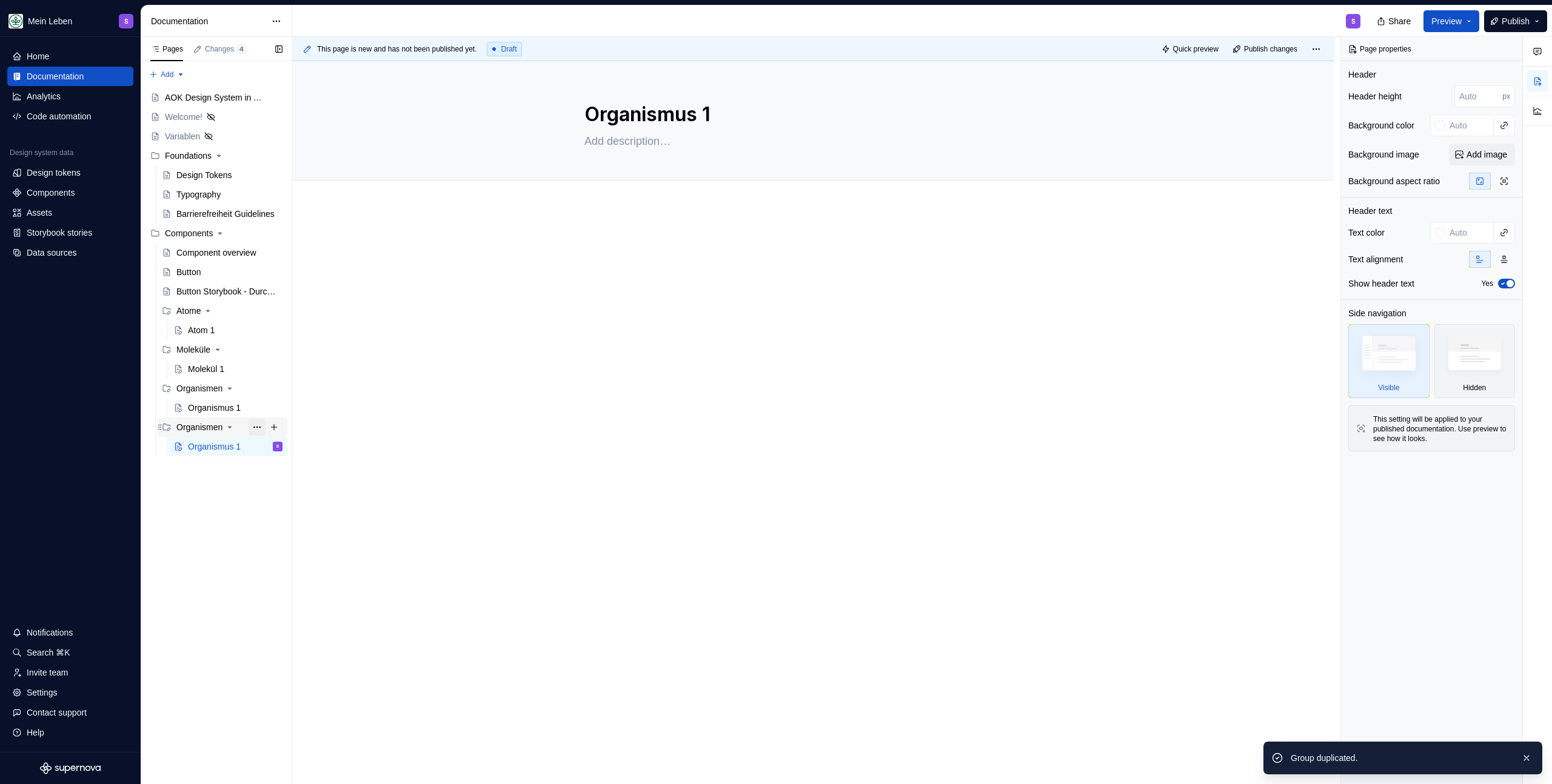
click at [257, 430] on button "Page tree" at bounding box center [257, 427] width 17 height 17
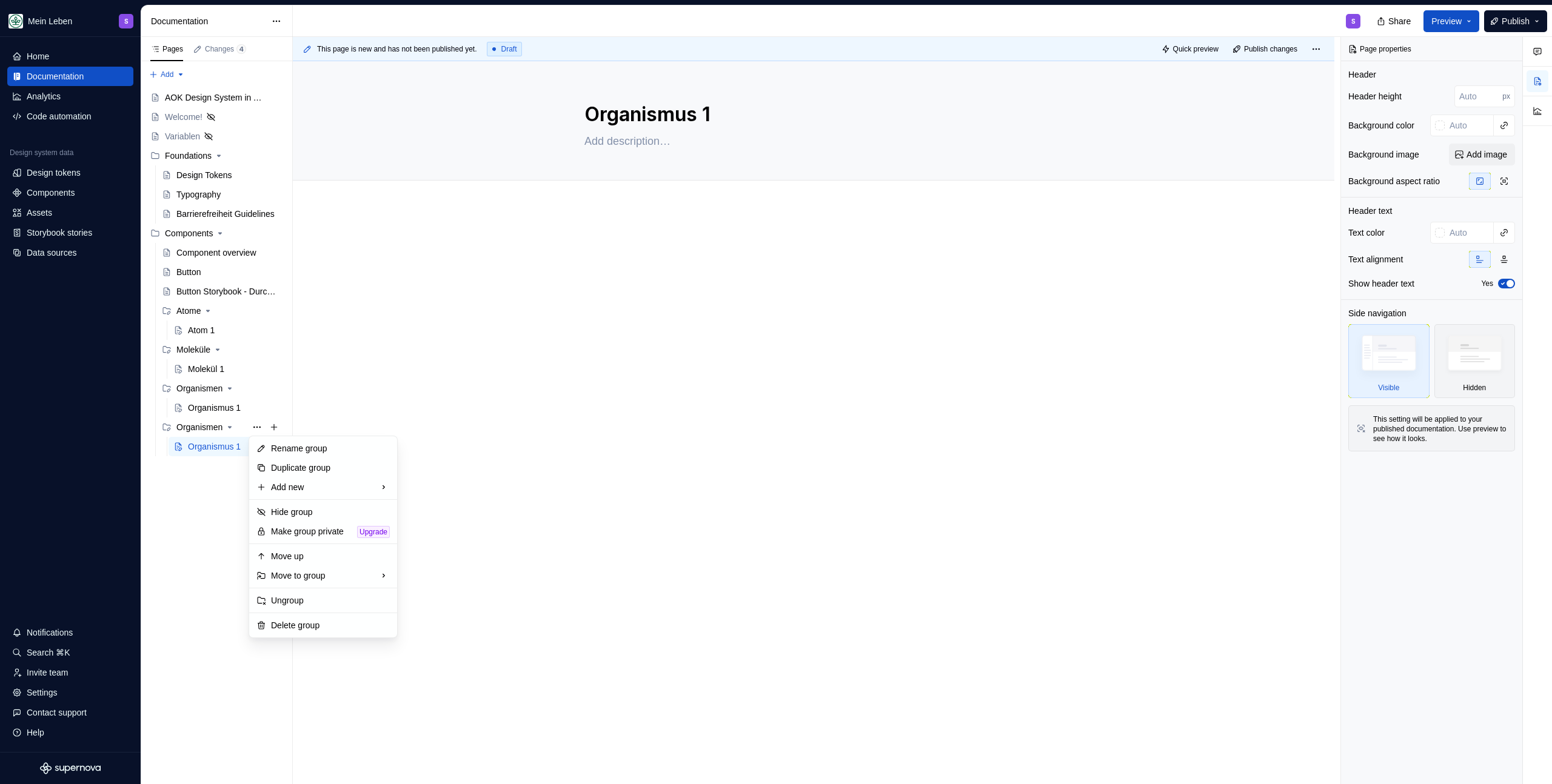
type textarea "*"
click at [316, 453] on div "Rename group" at bounding box center [331, 448] width 119 height 12
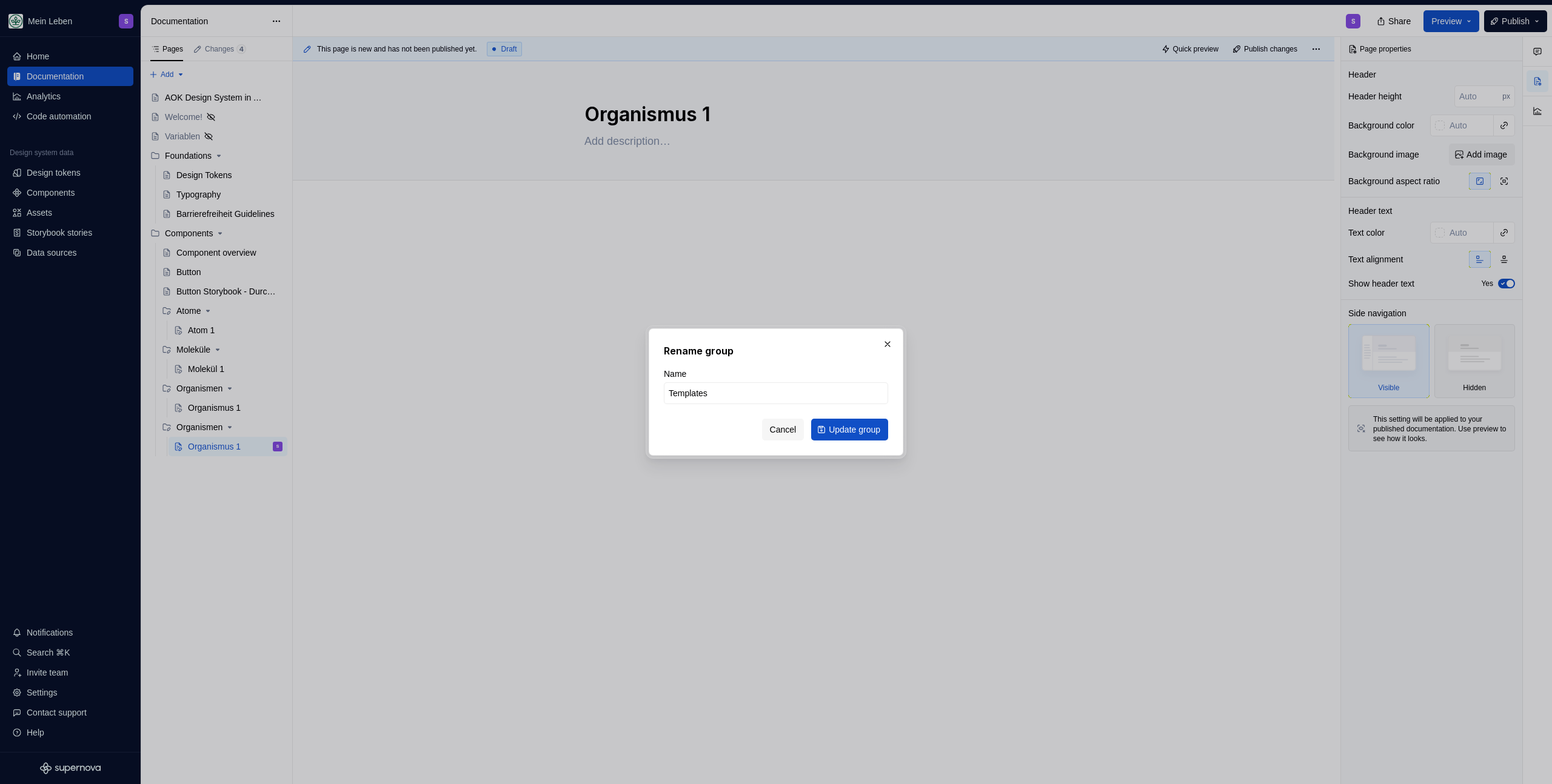
type input "Templates"
click at [836, 431] on span "Update group" at bounding box center [854, 430] width 52 height 12
click at [836, 431] on div at bounding box center [813, 370] width 1041 height 325
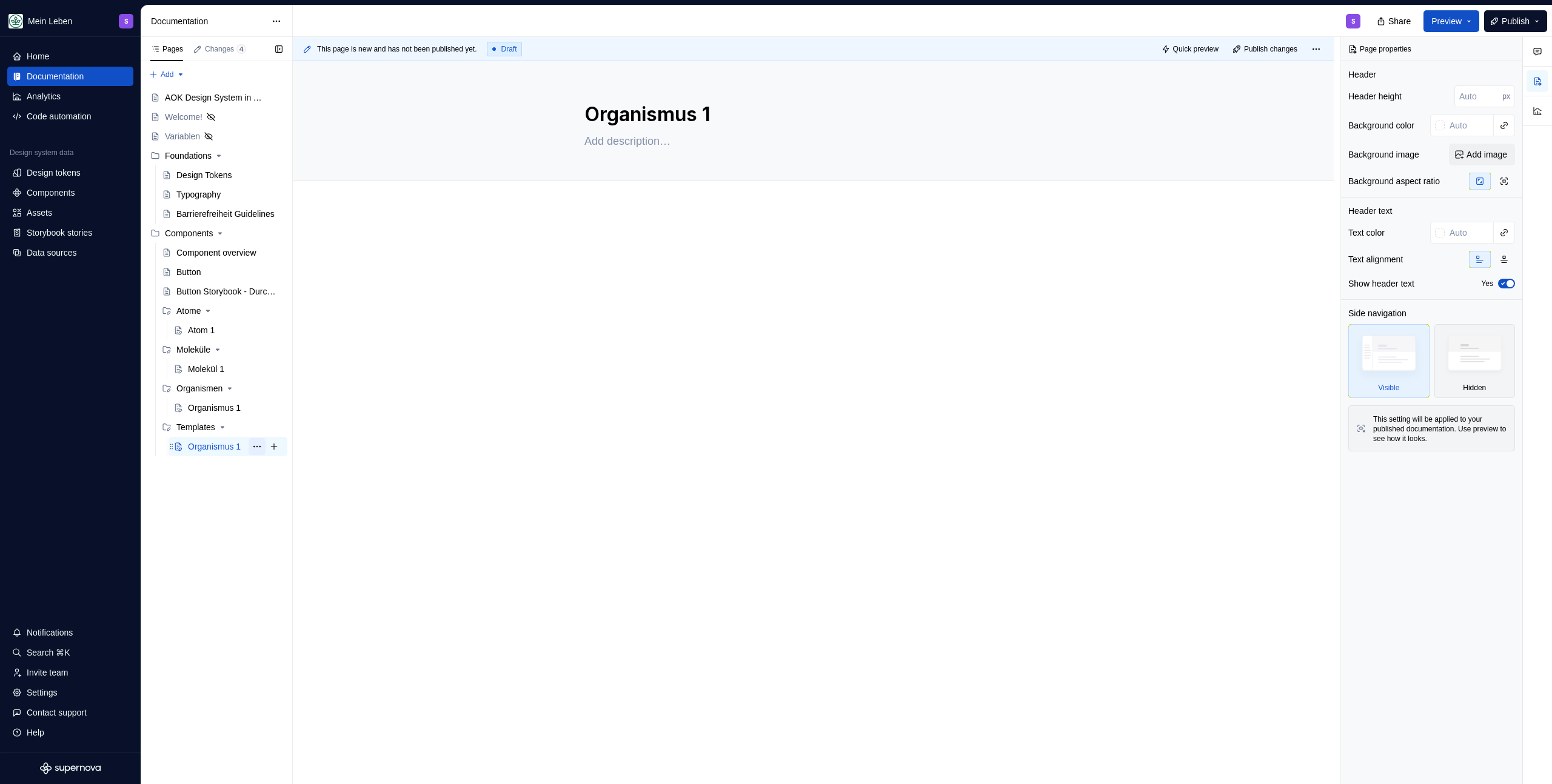
click at [256, 448] on button "Page tree" at bounding box center [257, 447] width 17 height 17
type textarea "*"
click at [316, 466] on div "Rename page" at bounding box center [331, 468] width 119 height 12
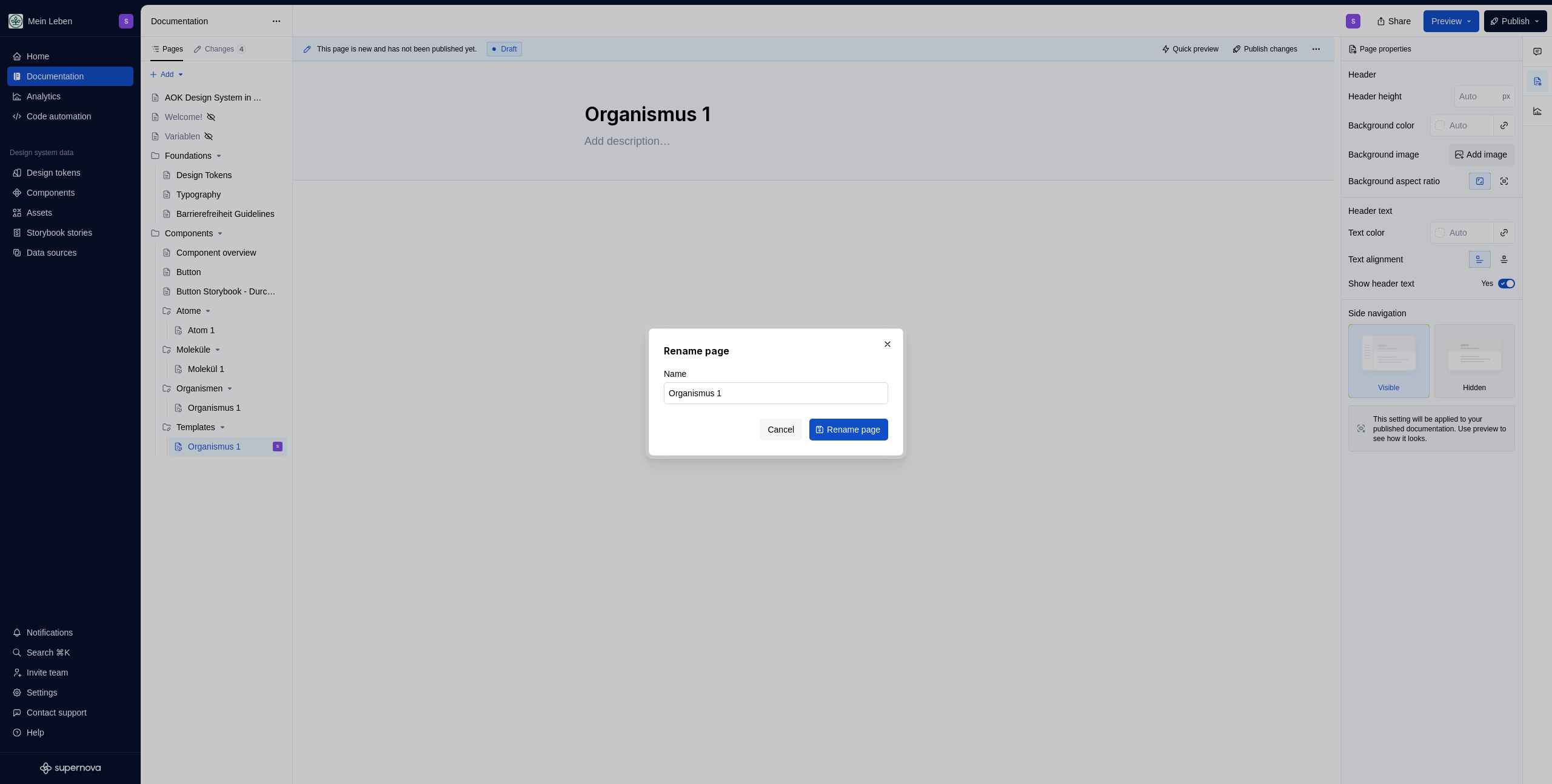
click at [697, 386] on input "Organismus 1" at bounding box center [776, 393] width 225 height 22
type input "Template 1"
click at [856, 431] on span "Rename page" at bounding box center [853, 430] width 53 height 12
type textarea "*"
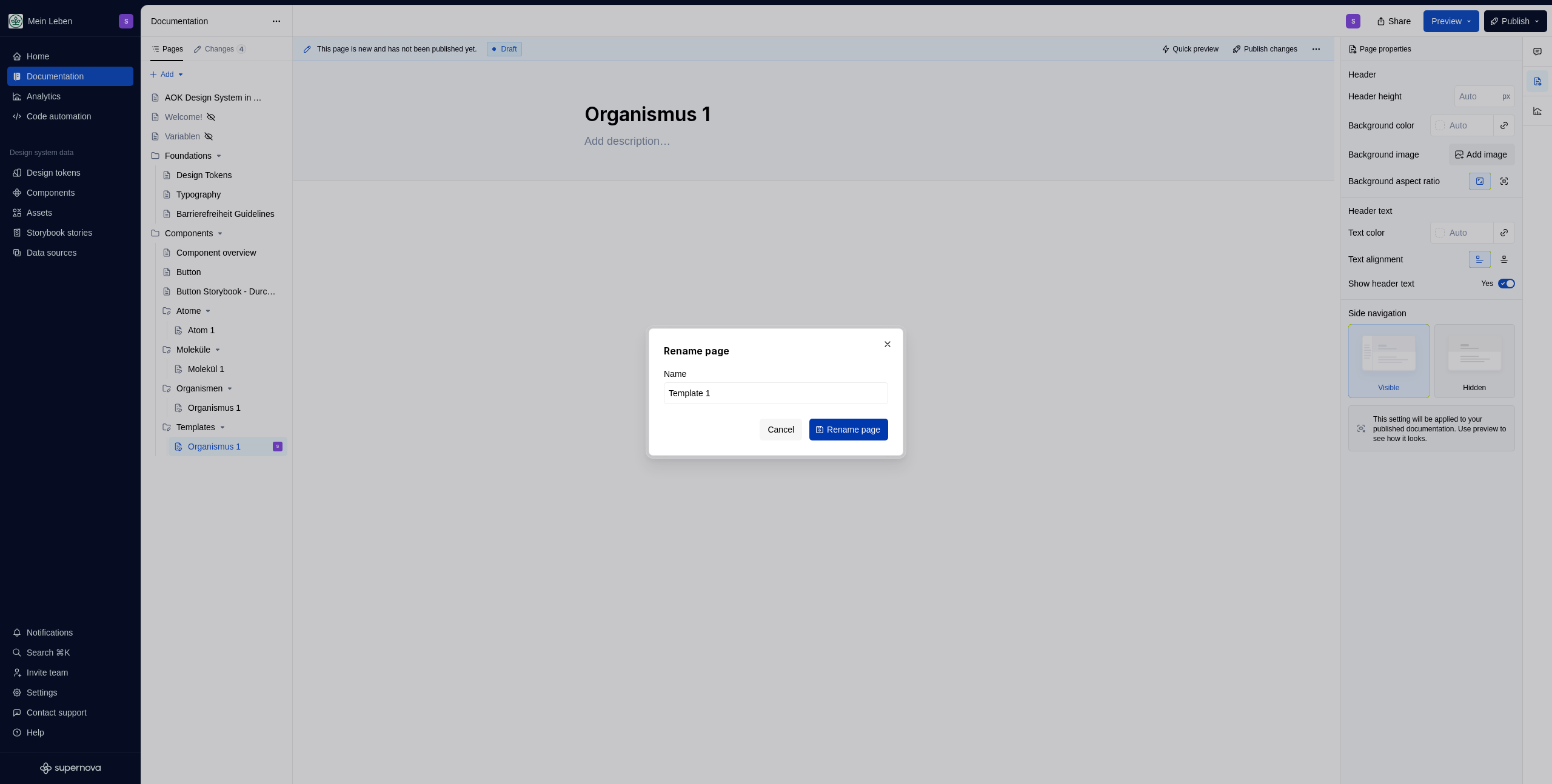
type textarea "Template 1"
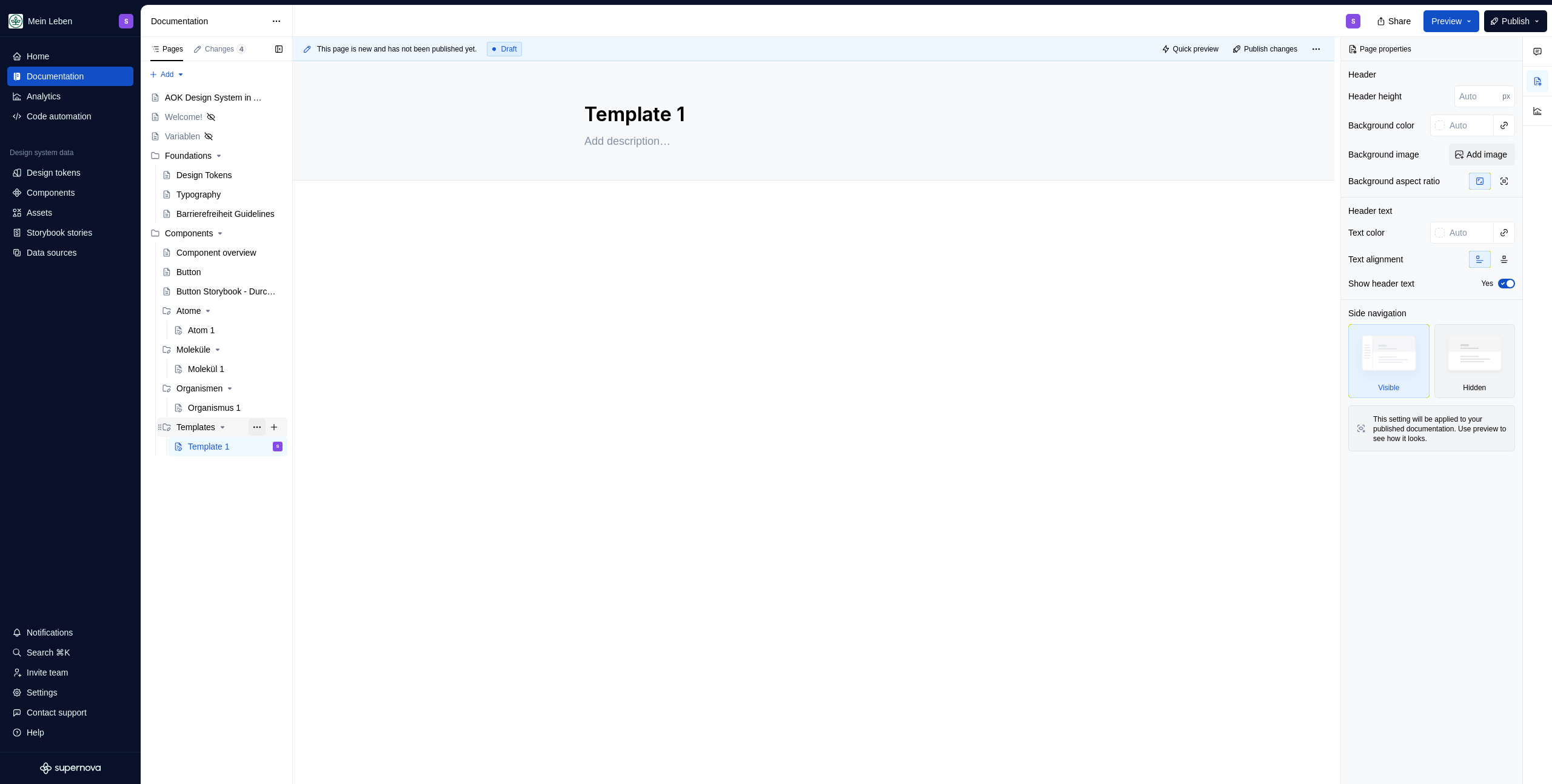
click at [263, 431] on button "Page tree" at bounding box center [257, 427] width 17 height 17
click at [286, 465] on div "Duplicate group" at bounding box center [331, 468] width 119 height 12
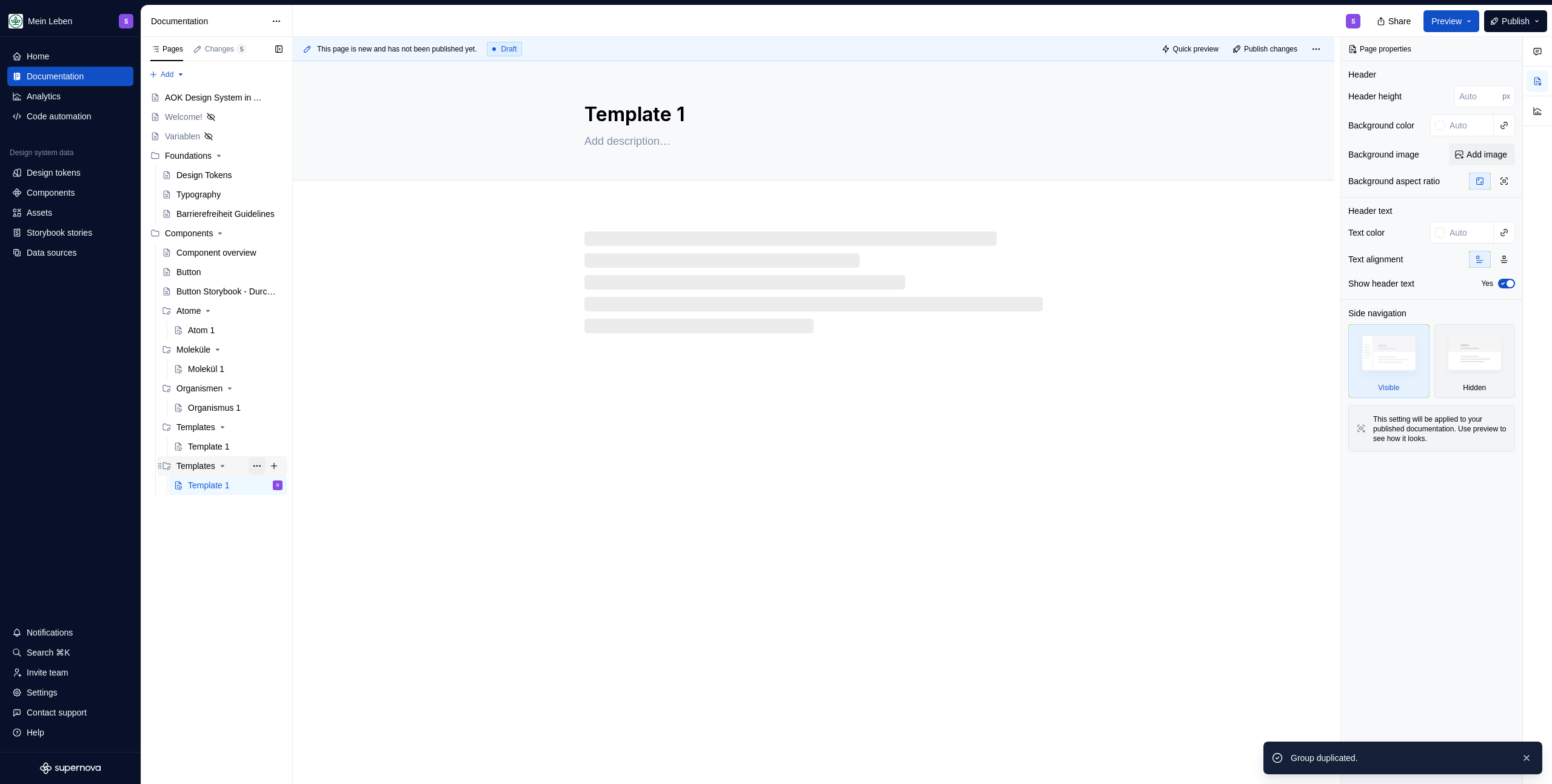
click at [259, 467] on button "Page tree" at bounding box center [257, 466] width 17 height 17
click at [291, 494] on div "Rename group" at bounding box center [323, 487] width 143 height 19
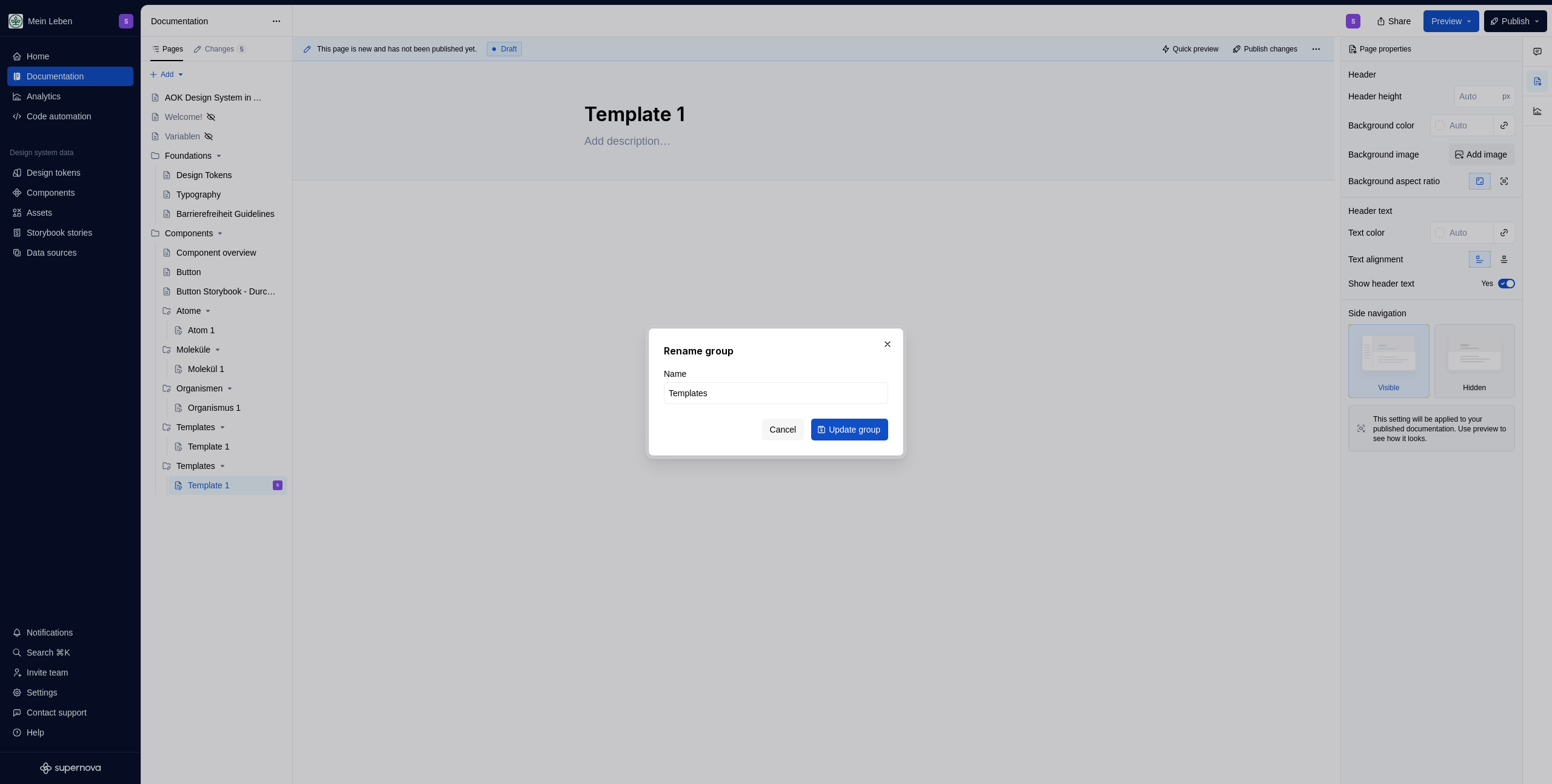
type textarea "*"
type input "Pages"
click at [828, 431] on span "Update group" at bounding box center [854, 430] width 52 height 12
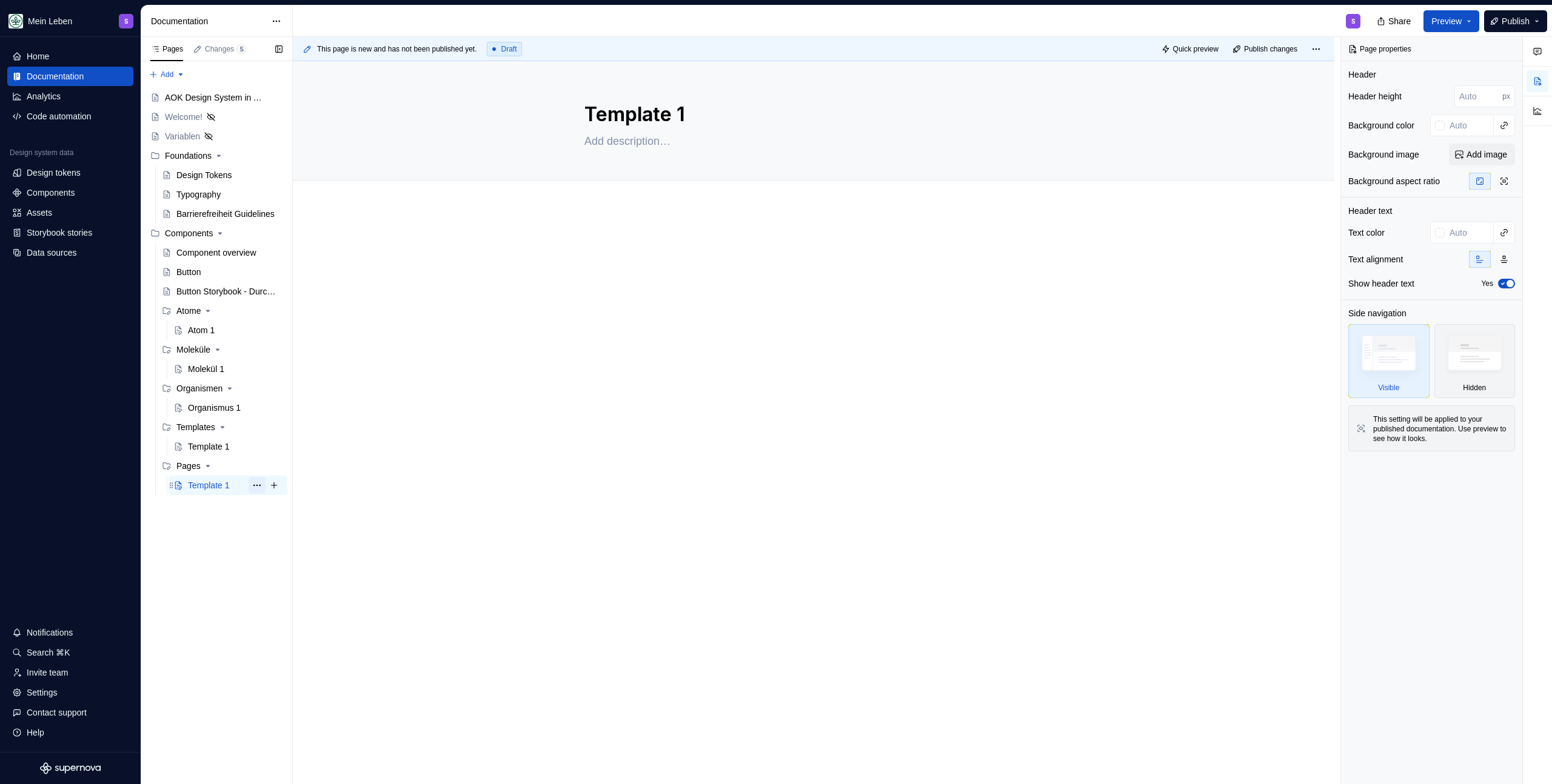
click at [256, 485] on button "Page tree" at bounding box center [257, 486] width 17 height 17
type textarea "*"
click at [273, 505] on div "Rename page" at bounding box center [331, 507] width 119 height 12
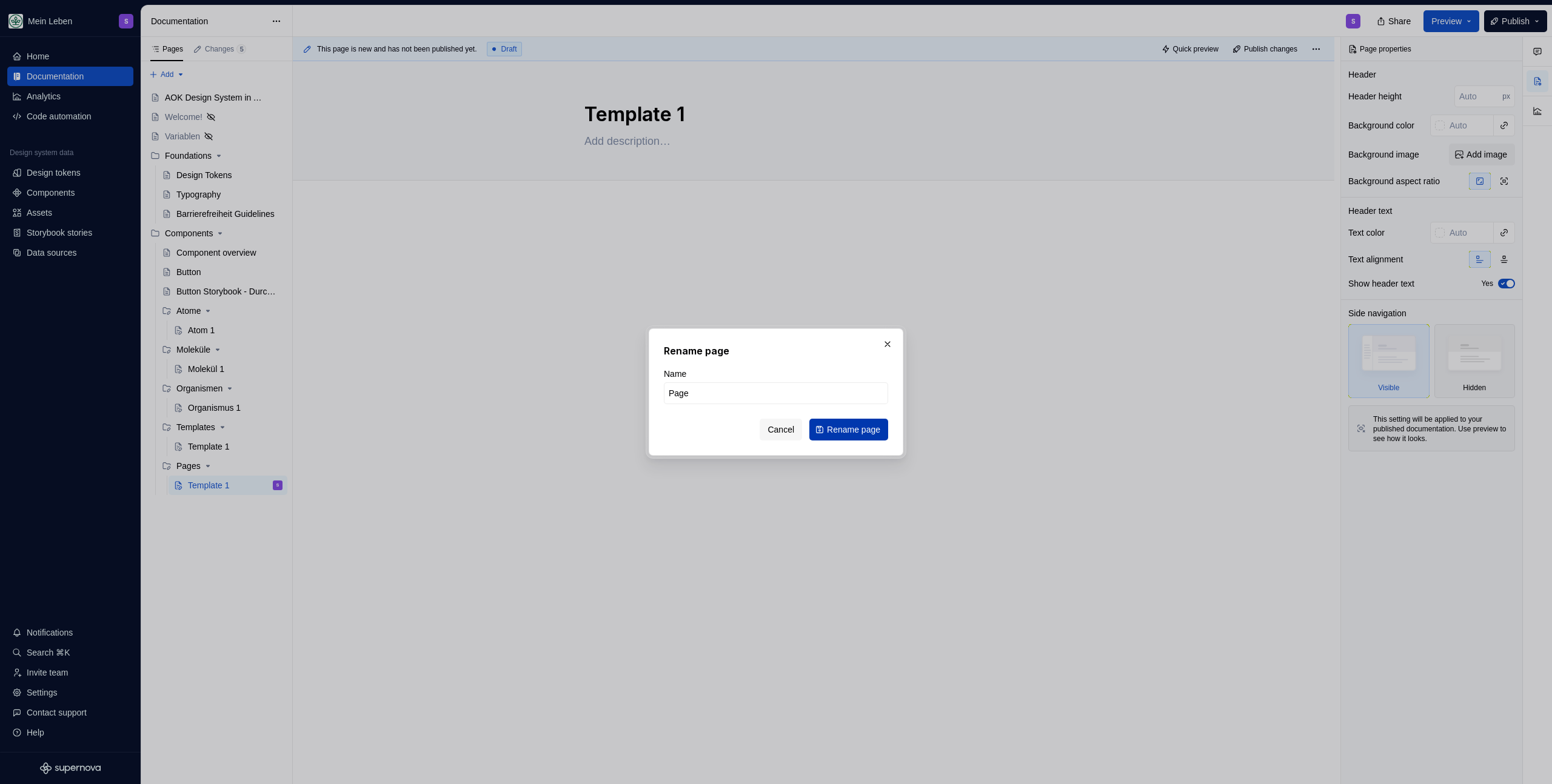
type input "Page"
click at [843, 431] on span "Rename page" at bounding box center [853, 430] width 53 height 12
type textarea "*"
type textarea "Page"
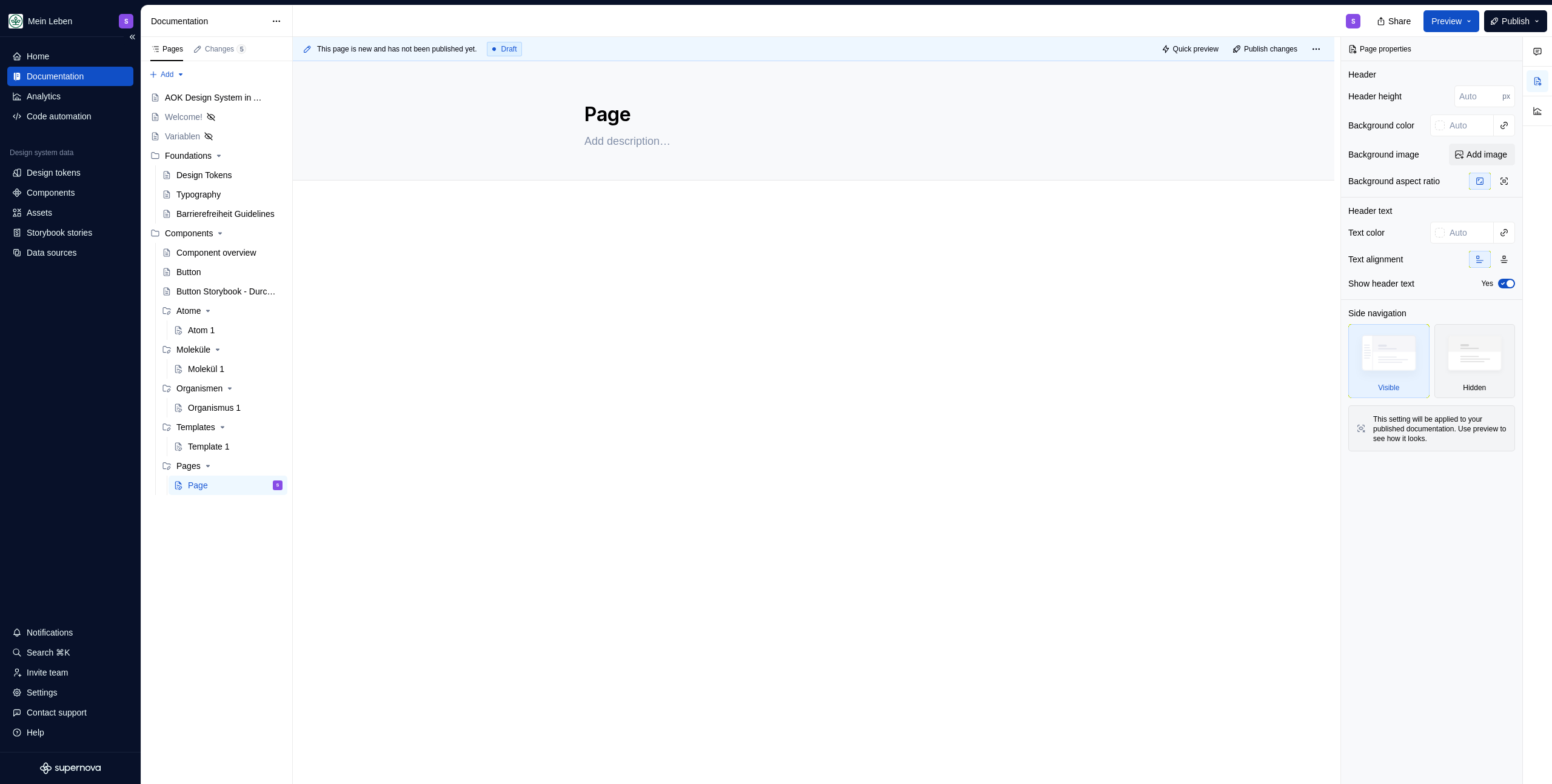
type textarea "*"
